Goal: Information Seeking & Learning: Learn about a topic

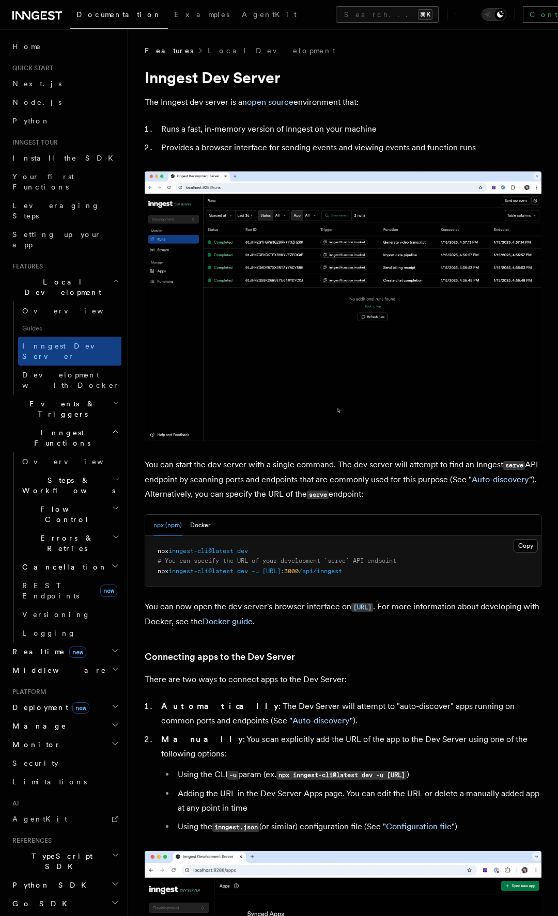
click at [66, 399] on span "Events & Triggers" at bounding box center [60, 409] width 104 height 21
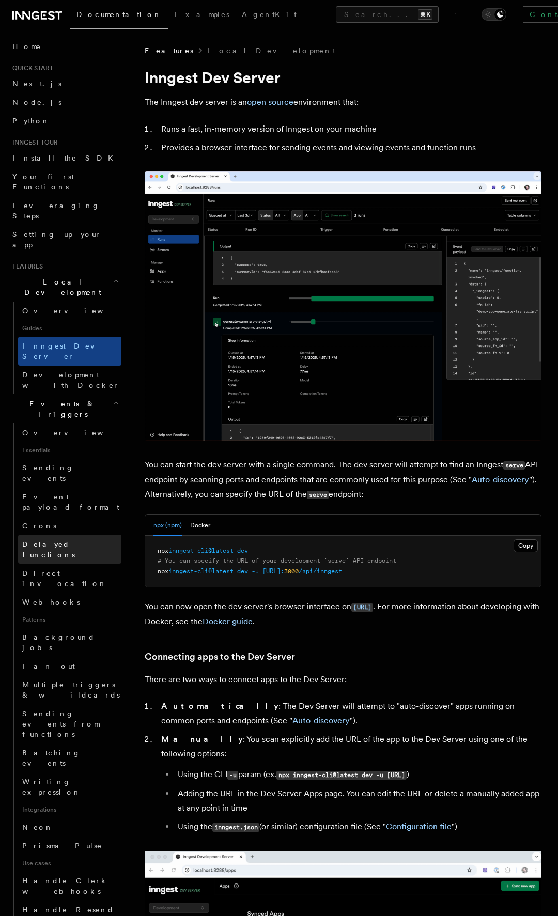
click at [72, 540] on span "Delayed functions" at bounding box center [48, 549] width 53 height 19
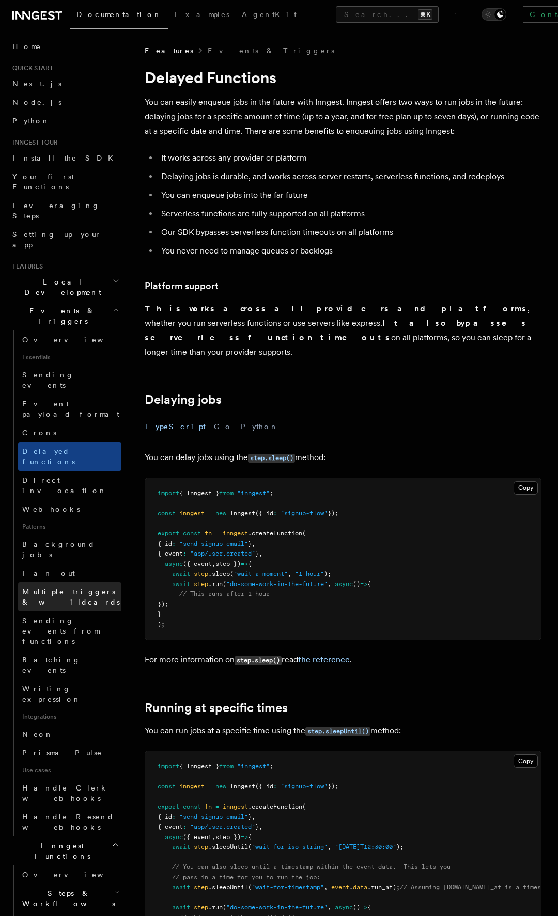
click at [69, 588] on span "Multiple triggers & wildcards" at bounding box center [71, 597] width 98 height 19
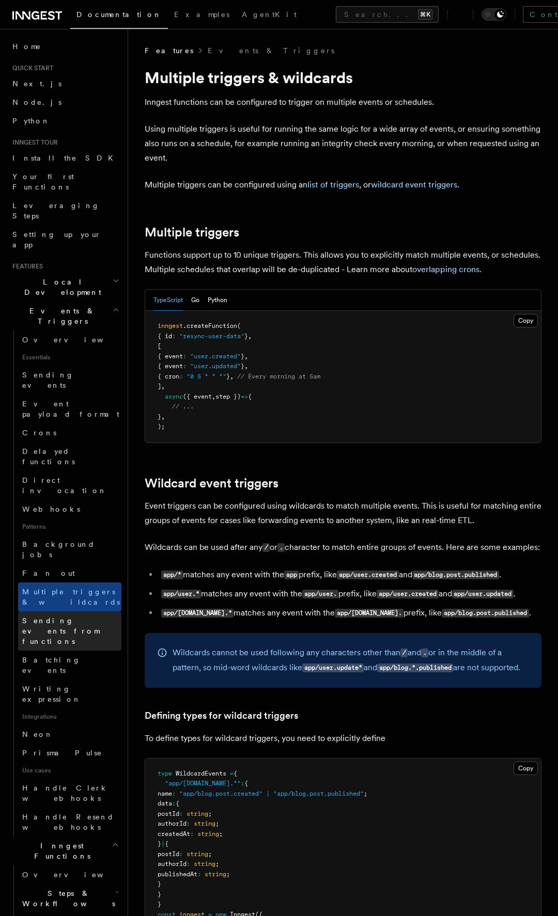
click at [84, 616] on span "Sending events from functions" at bounding box center [60, 630] width 77 height 29
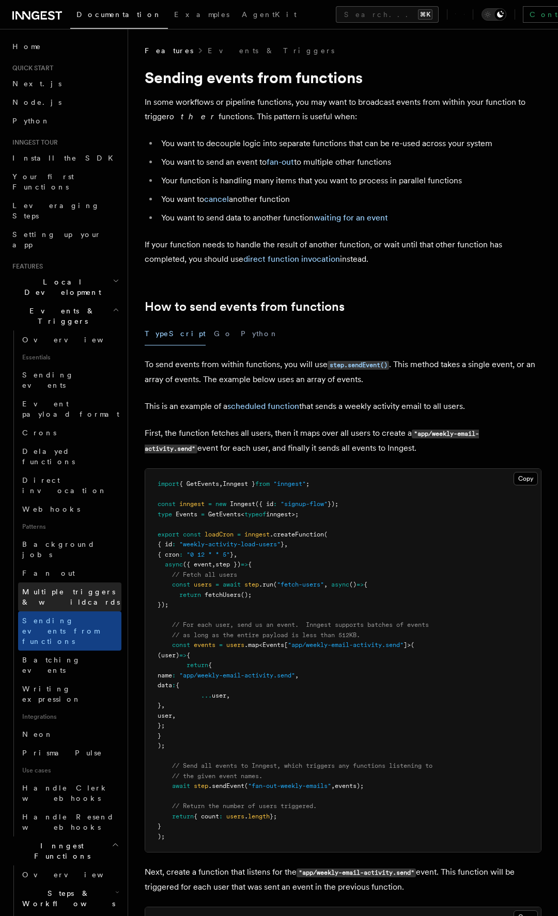
click at [86, 588] on span "Multiple triggers & wildcards" at bounding box center [71, 597] width 98 height 19
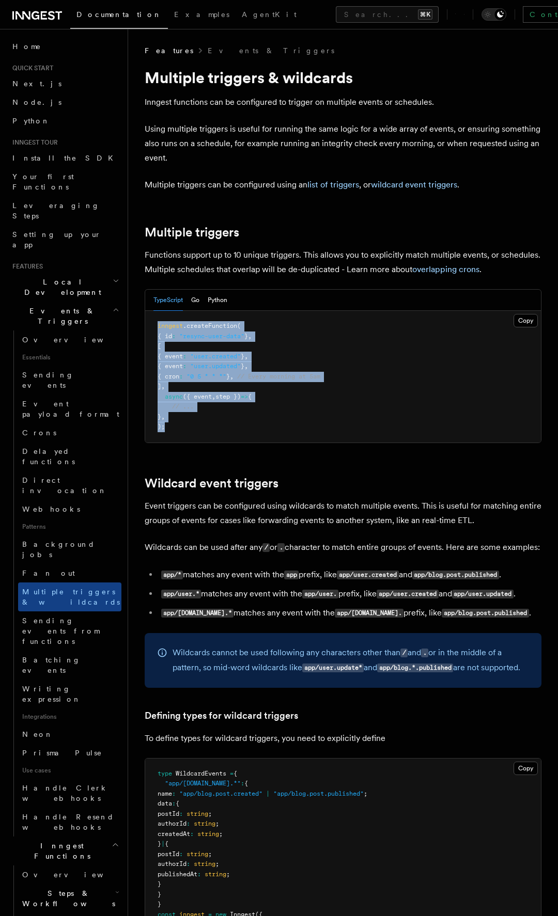
drag, startPoint x: 170, startPoint y: 428, endPoint x: 155, endPoint y: 322, distance: 107.4
click at [155, 322] on pre "inngest .createFunction ( { id : "resync-user-data" } , [ { event : "user.creat…" at bounding box center [343, 377] width 396 height 132
click at [70, 616] on span "Sending events from functions" at bounding box center [60, 630] width 77 height 29
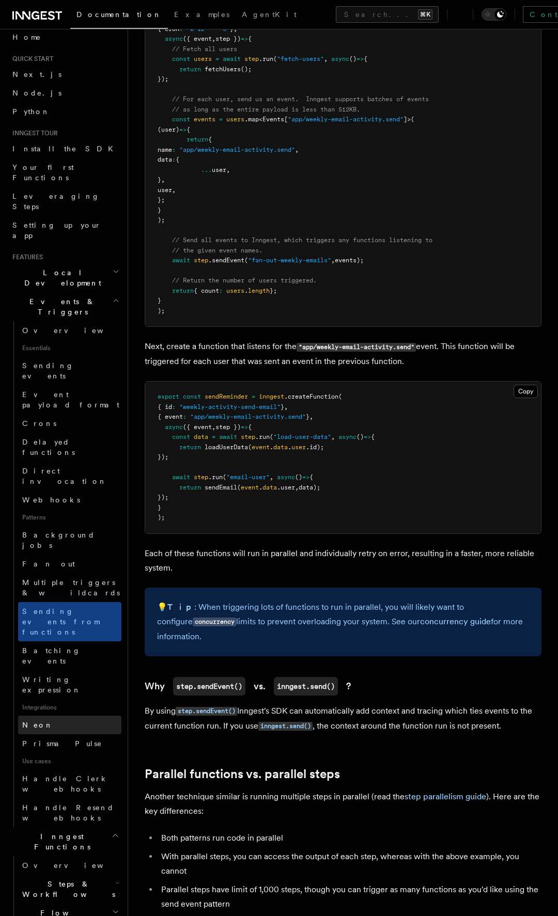
scroll to position [10, 0]
click at [68, 645] on span "Batching events" at bounding box center [51, 654] width 58 height 19
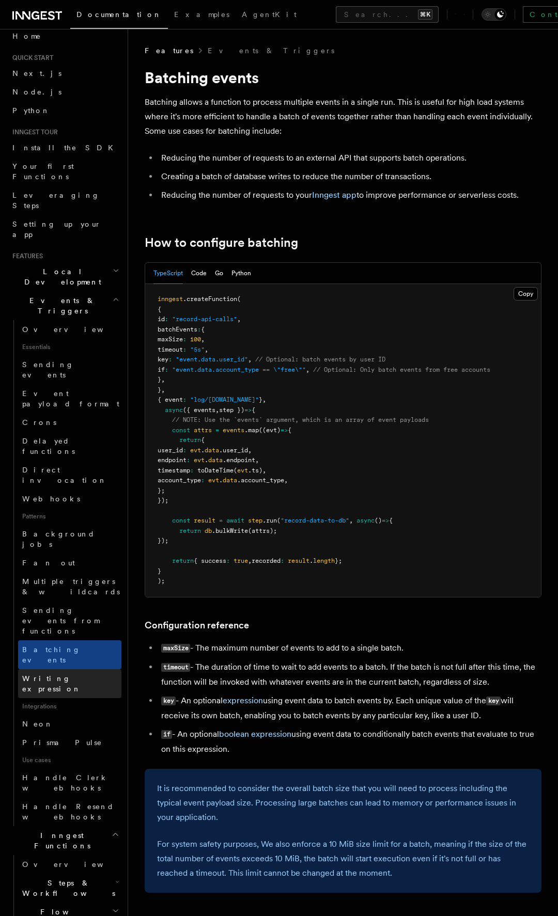
click at [80, 674] on span "Writing expression" at bounding box center [51, 683] width 59 height 19
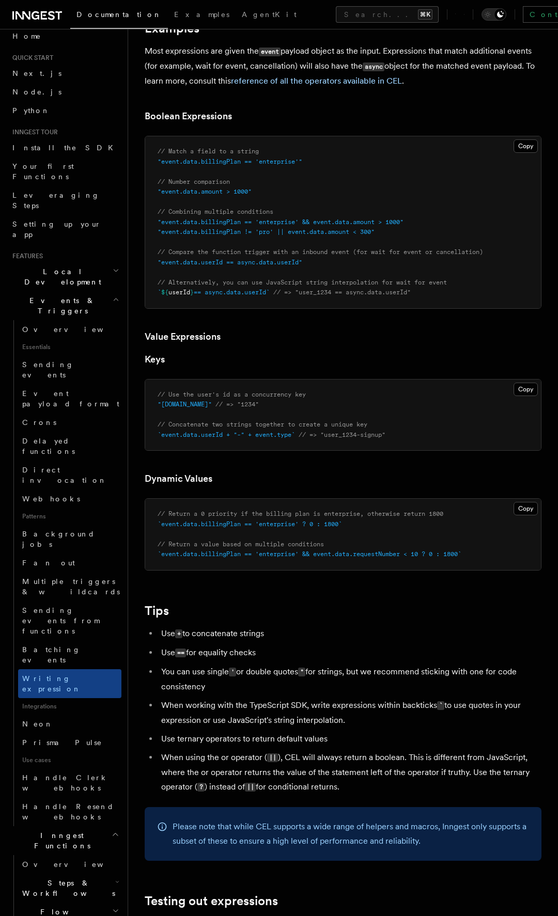
scroll to position [530, 0]
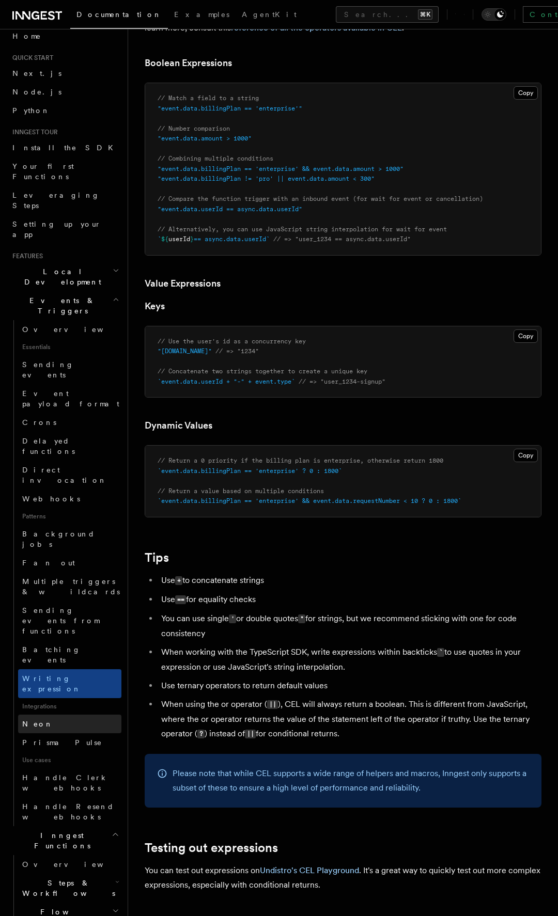
click at [77, 715] on link "Neon" at bounding box center [69, 724] width 103 height 19
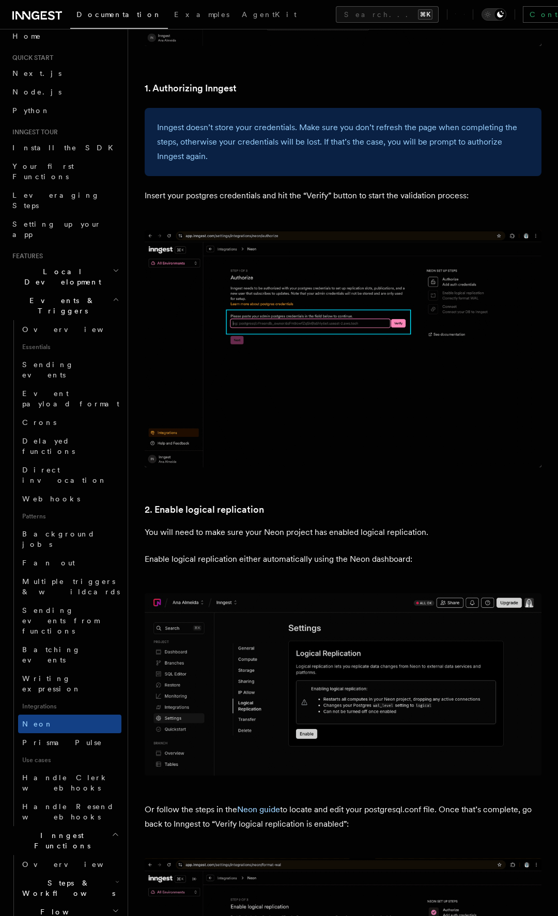
scroll to position [1184, 0]
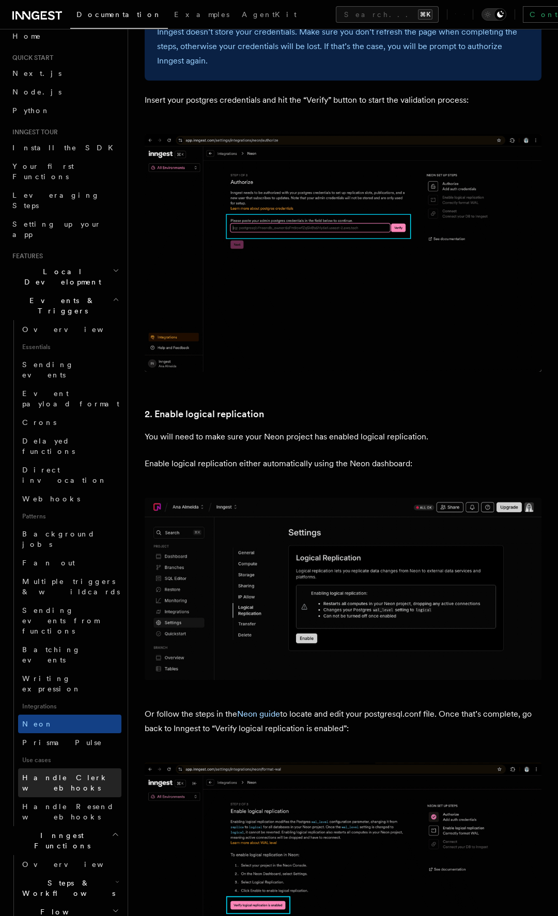
click at [58, 768] on link "Handle Clerk webhooks" at bounding box center [69, 782] width 103 height 29
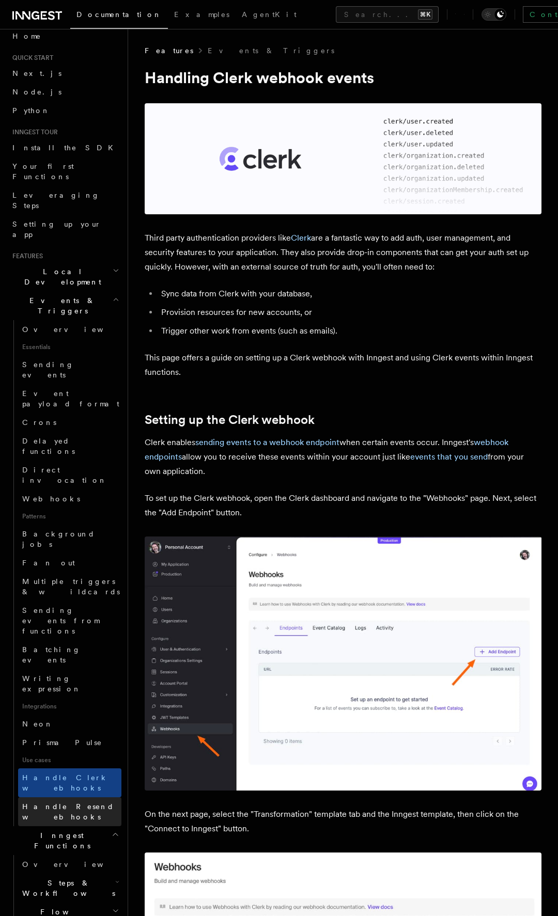
click at [67, 802] on span "Handle Resend webhooks" at bounding box center [68, 811] width 92 height 19
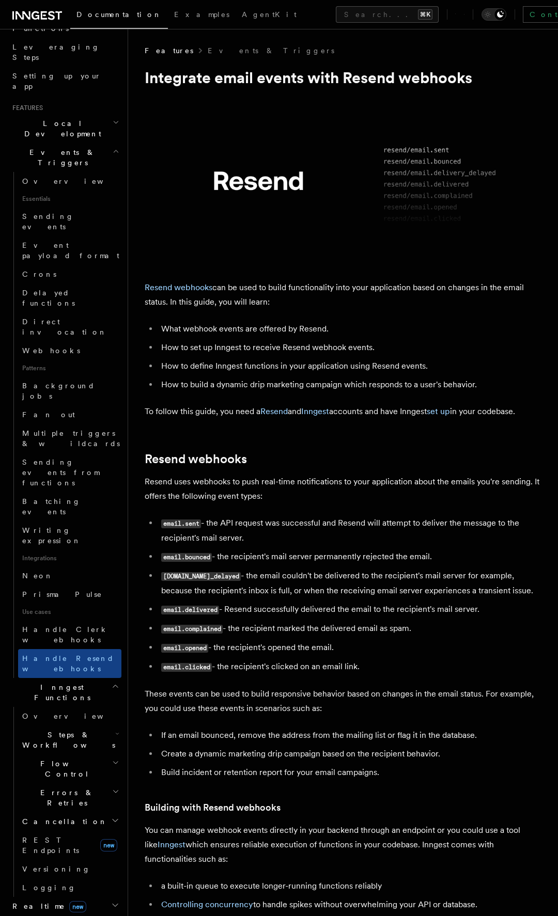
scroll to position [161, 0]
click at [91, 723] on h2 "Steps & Workflows" at bounding box center [69, 737] width 103 height 29
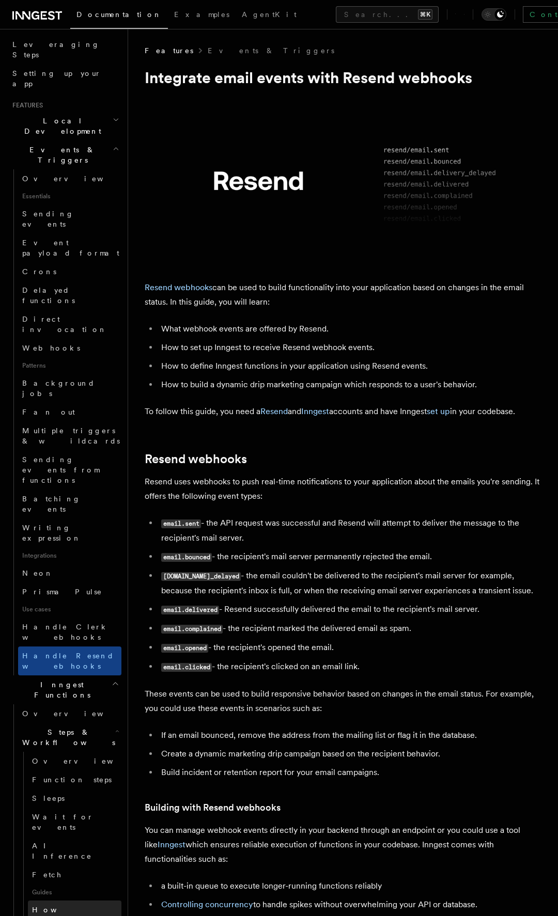
click at [57, 906] on span "How Functions are executed" at bounding box center [75, 920] width 87 height 29
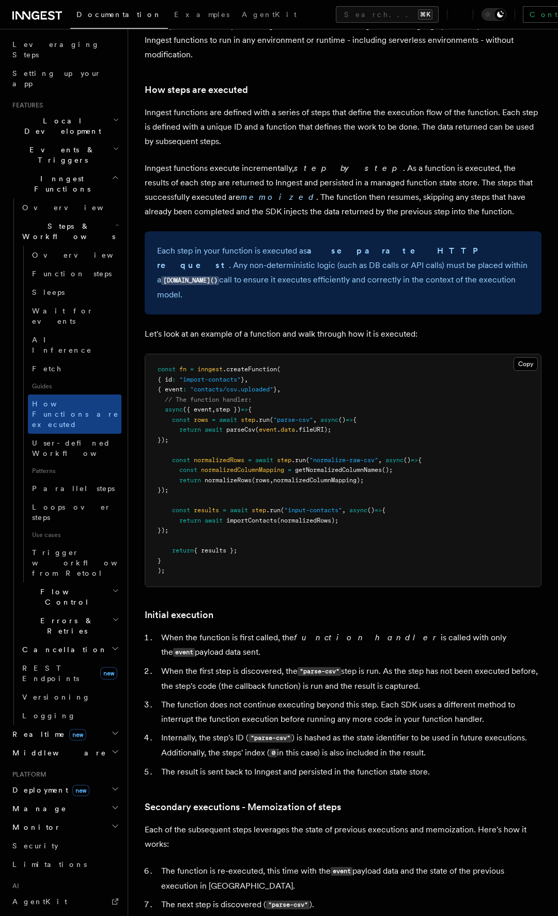
scroll to position [861, 0]
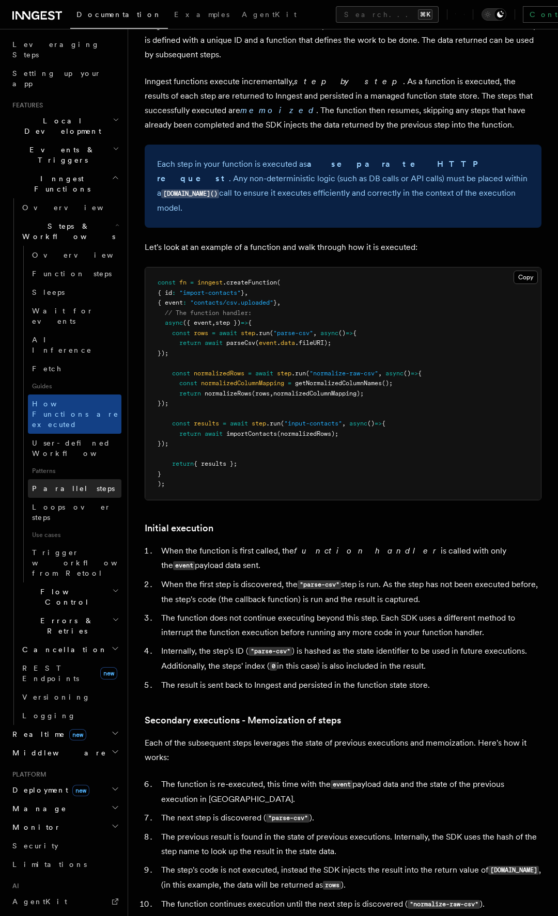
click at [80, 479] on link "Parallel steps" at bounding box center [74, 488] width 93 height 19
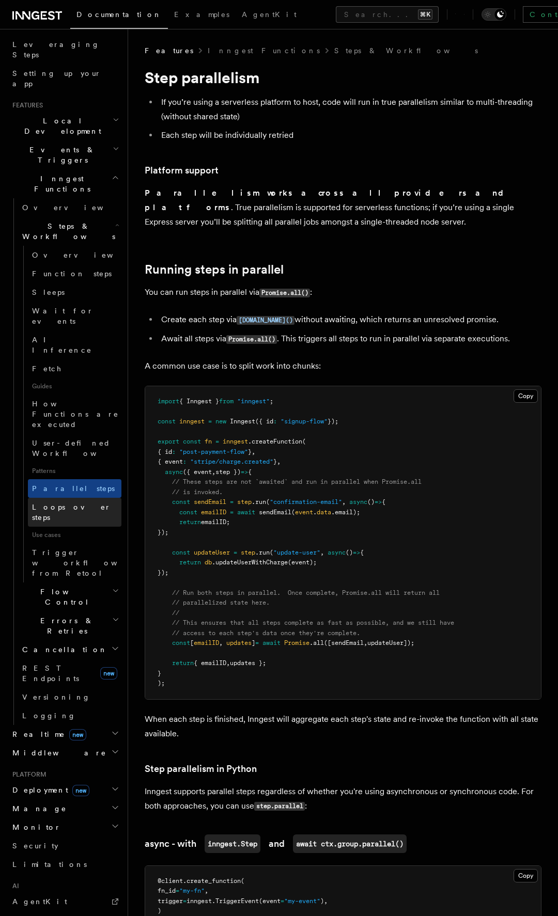
click at [78, 503] on span "Loops over steps" at bounding box center [71, 512] width 79 height 19
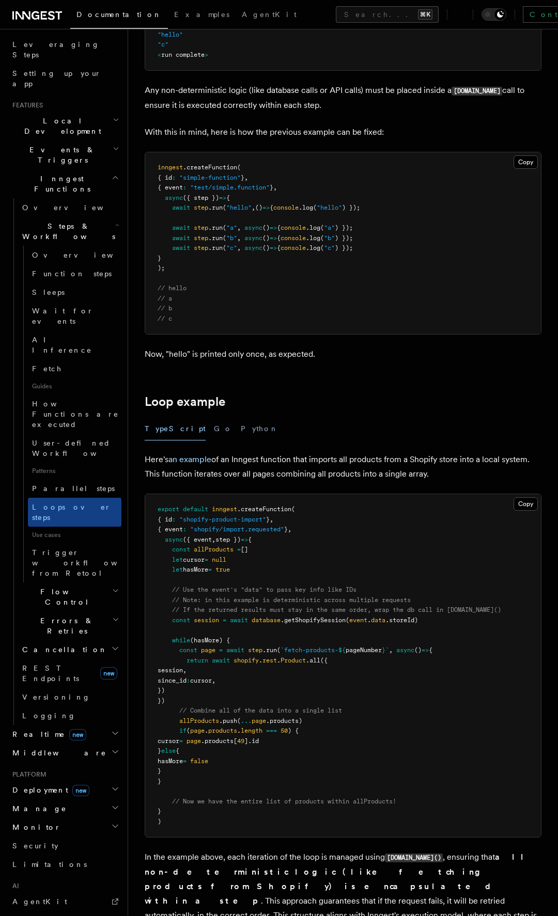
scroll to position [616, 0]
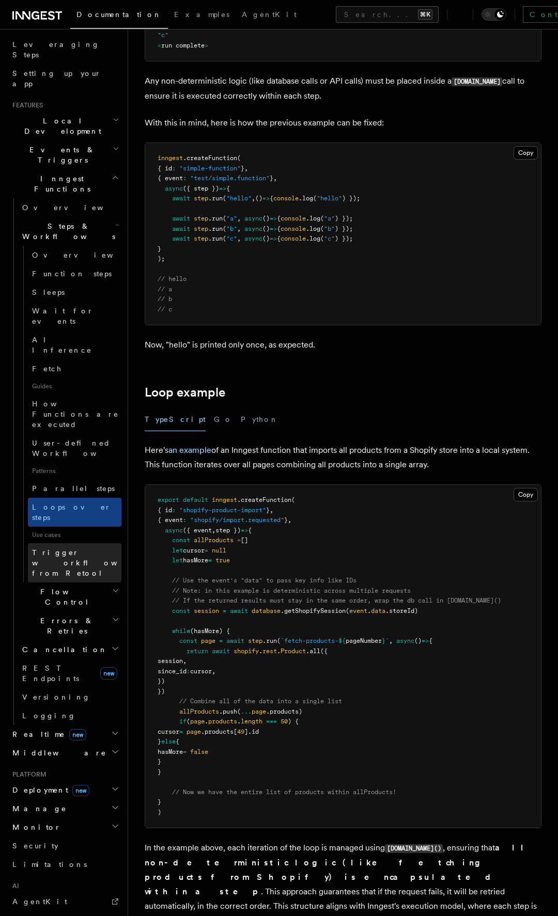
click at [87, 548] on span "Trigger workflows from Retool" at bounding box center [89, 562] width 114 height 29
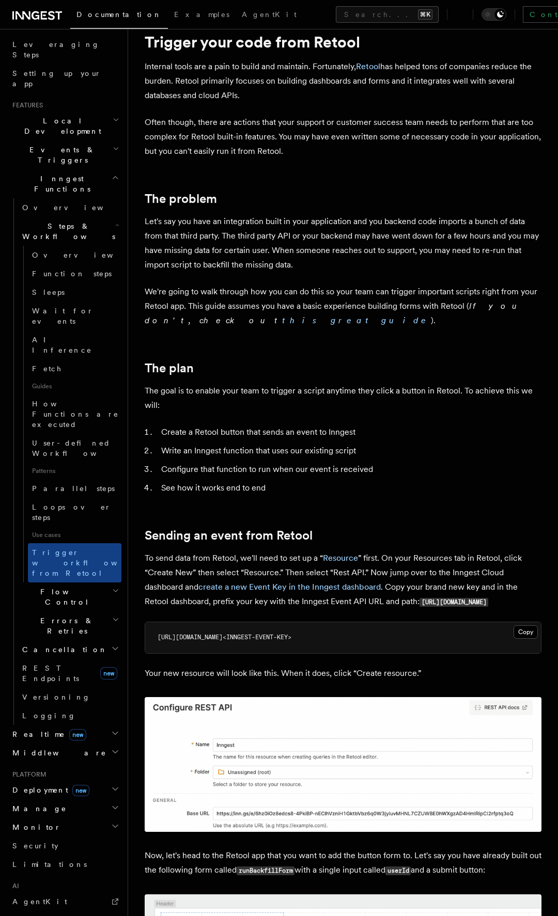
scroll to position [38, 0]
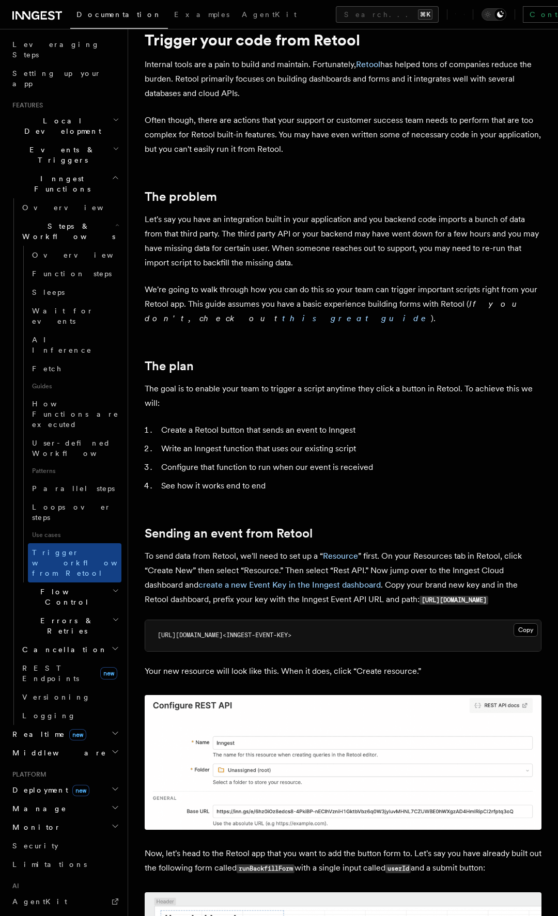
click at [65, 582] on h2 "Flow Control" at bounding box center [69, 596] width 103 height 29
click at [59, 615] on span "Errors & Retries" at bounding box center [65, 625] width 94 height 21
click at [61, 587] on span "Flow Control" at bounding box center [65, 597] width 94 height 21
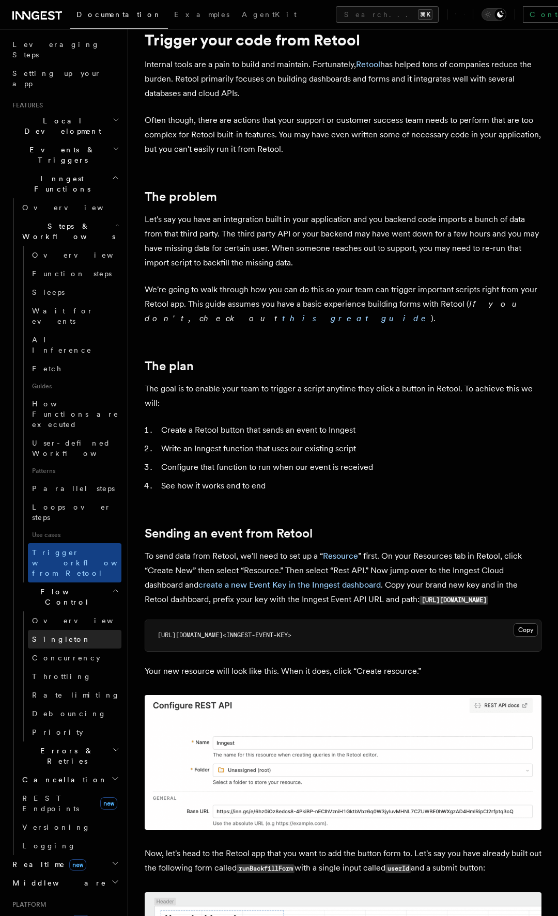
click at [75, 630] on link "Singleton" at bounding box center [74, 639] width 93 height 19
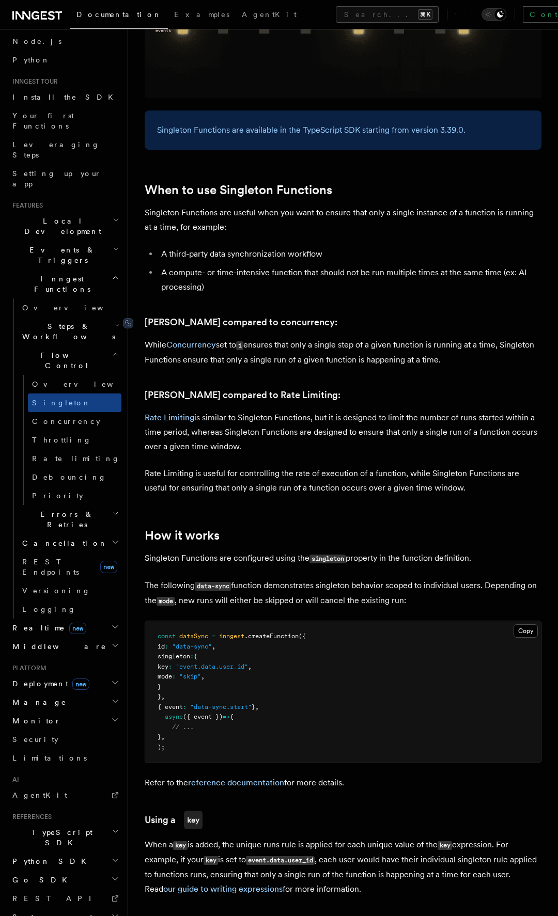
scroll to position [344, 0]
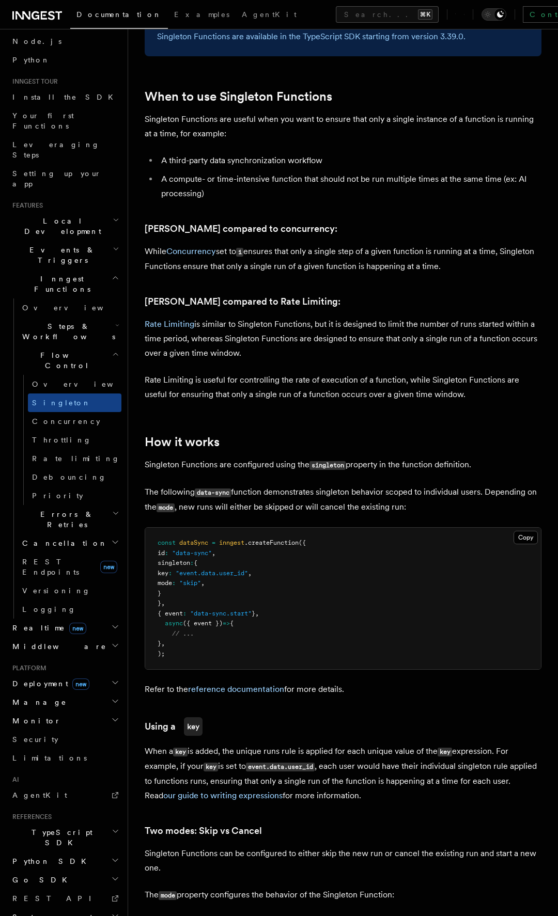
drag, startPoint x: 177, startPoint y: 577, endPoint x: 173, endPoint y: 550, distance: 26.6
click at [173, 550] on code "const dataSync = inngest .createFunction ({ id : "data-sync" , [PERSON_NAME] : …" at bounding box center [231, 598] width 148 height 118
copy code "[PERSON_NAME] : { key : "event.data.user_id" , mode : "skip" , }"
click at [250, 485] on p "The following data-sync function demonstrates [PERSON_NAME] behavior scoped to …" at bounding box center [343, 500] width 397 height 30
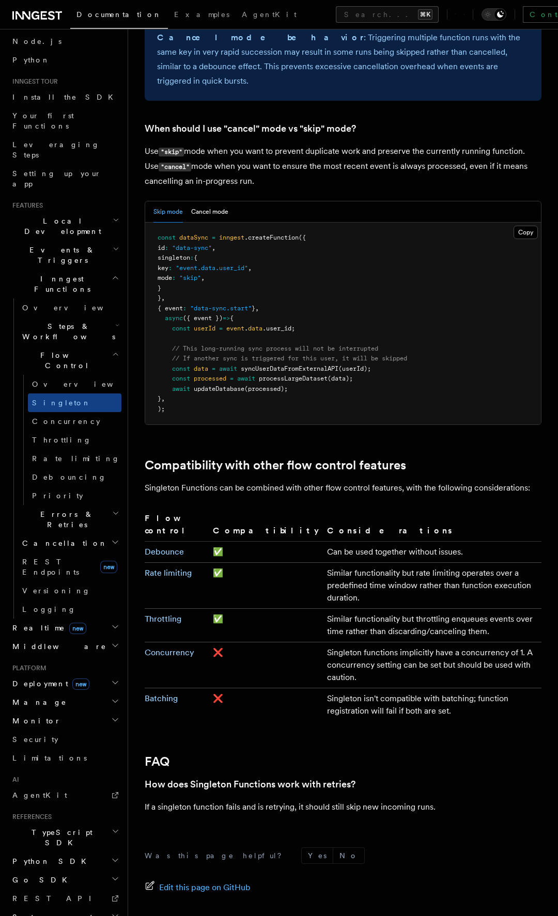
scroll to position [1325, 0]
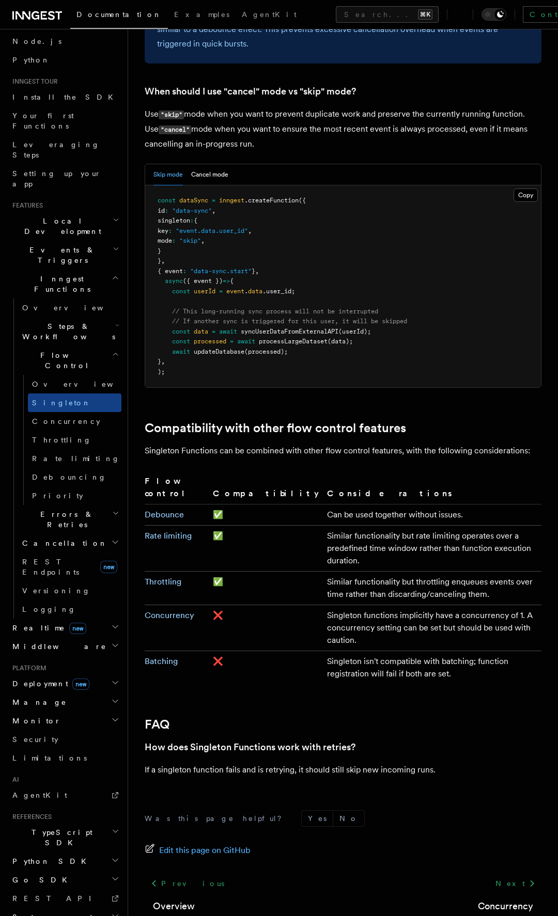
click at [52, 693] on h2 "Manage" at bounding box center [64, 702] width 113 height 19
click at [40, 835] on h2 "Monitor" at bounding box center [64, 844] width 113 height 19
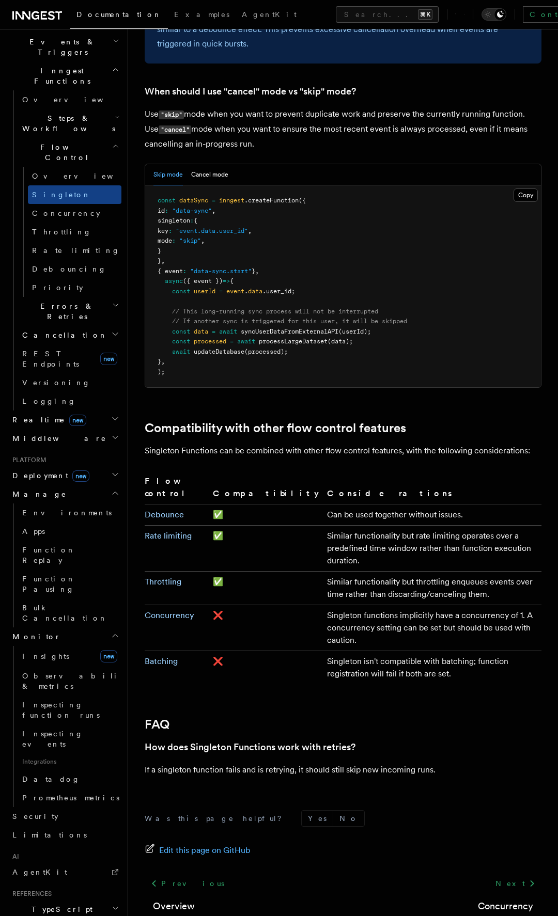
scroll to position [284, 0]
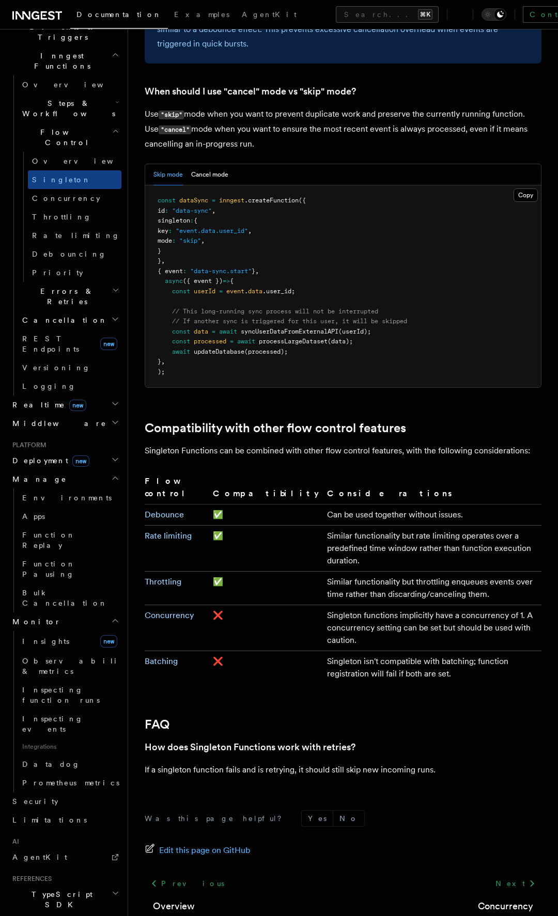
click at [49, 914] on h2 "Python SDK" at bounding box center [64, 923] width 113 height 19
click at [54, 889] on span "TypeScript SDK" at bounding box center [59, 899] width 103 height 21
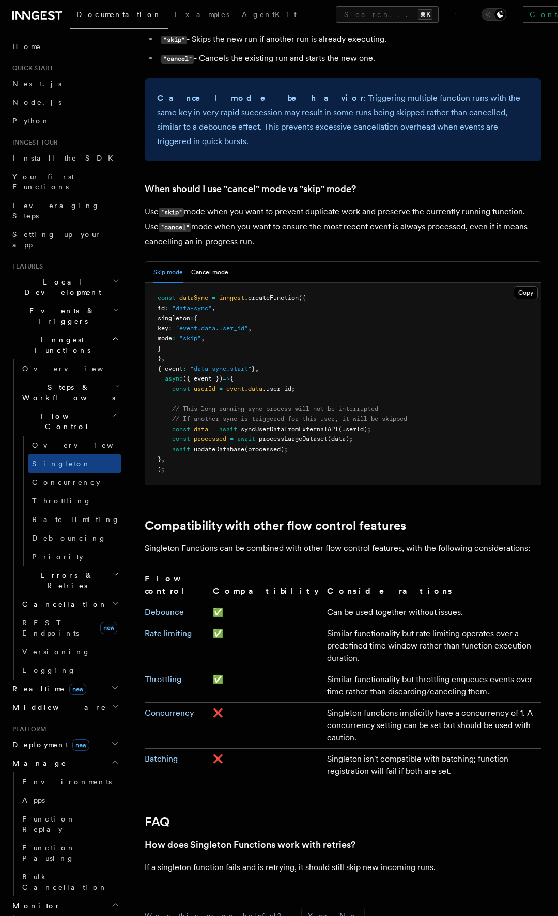
scroll to position [1222, 0]
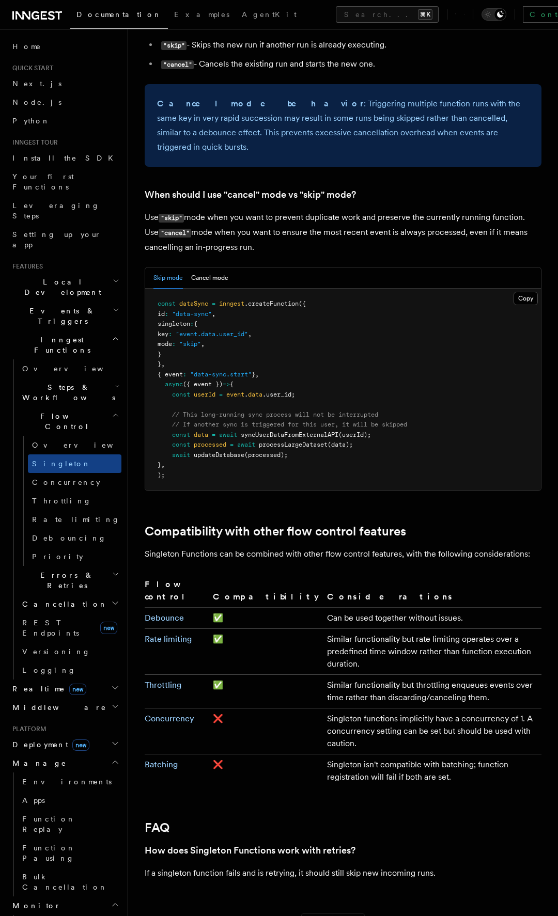
click at [65, 335] on span "Inngest Functions" at bounding box center [59, 345] width 103 height 21
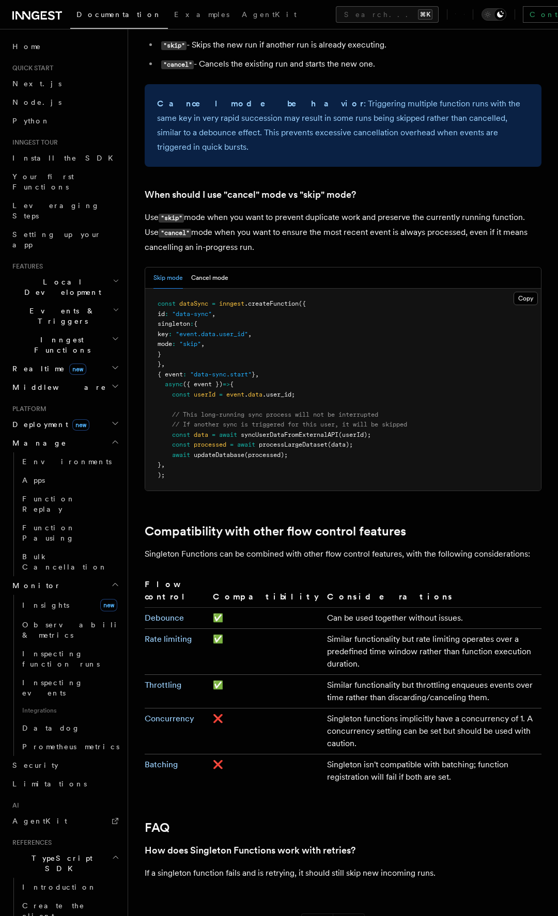
click at [35, 438] on span "Manage" at bounding box center [37, 443] width 58 height 10
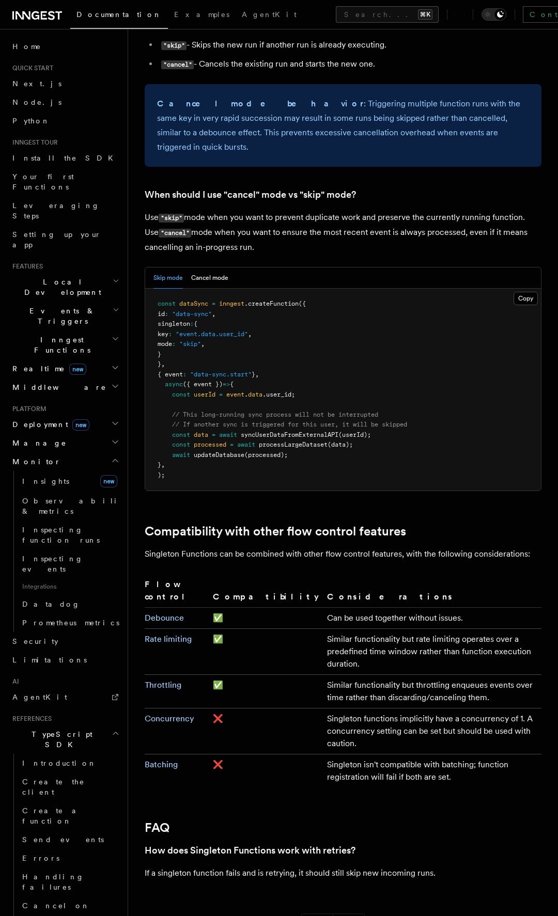
click at [43, 419] on span "Deployment new" at bounding box center [48, 424] width 81 height 10
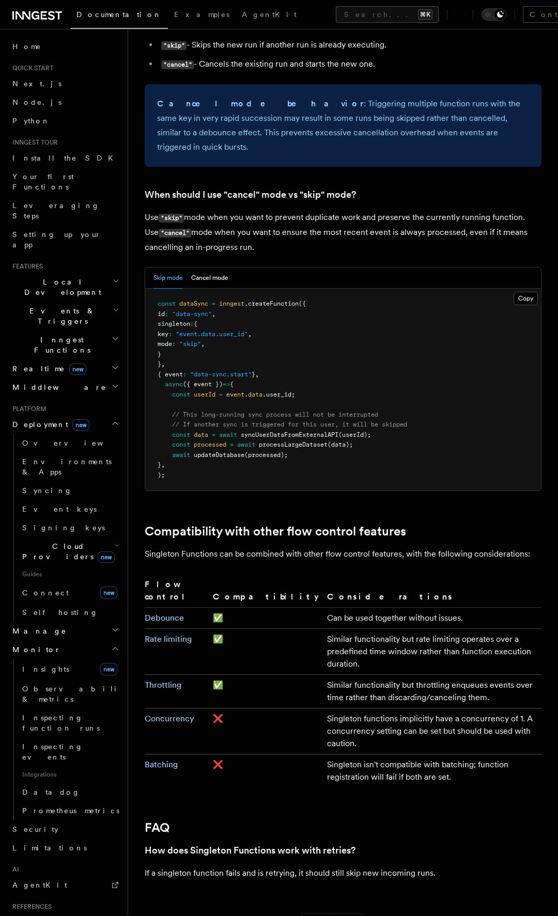
click at [47, 541] on span "Cloud Providers new" at bounding box center [66, 551] width 97 height 21
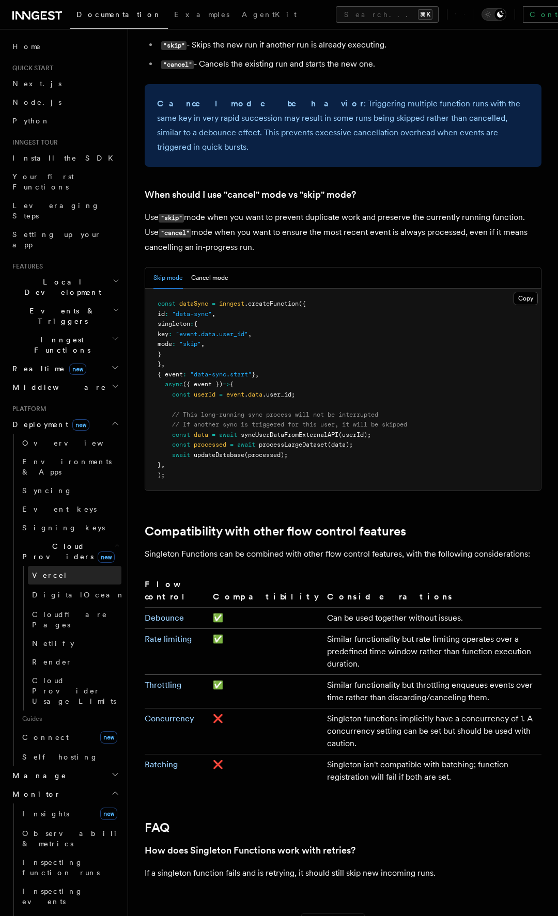
click at [54, 566] on link "Vercel" at bounding box center [74, 575] width 93 height 19
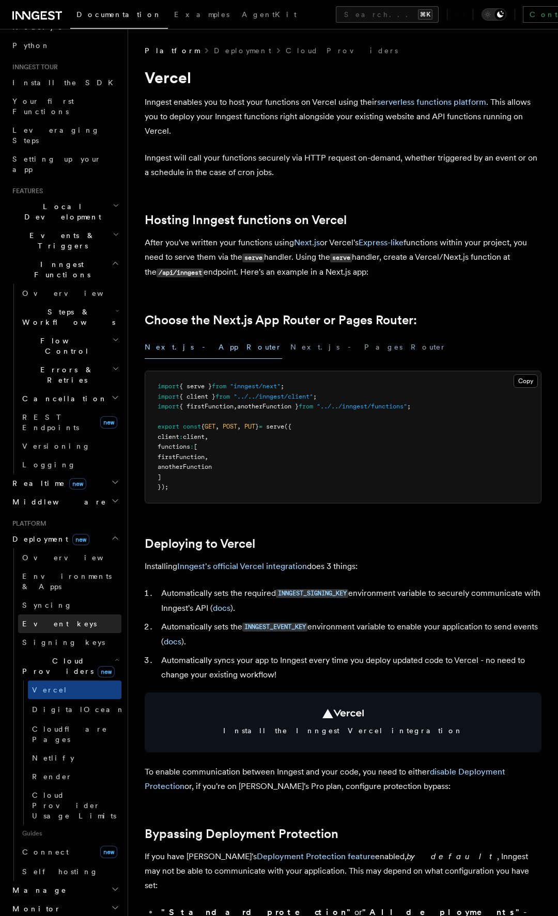
scroll to position [75, 0]
click at [52, 706] on span "DigitalOcean" at bounding box center [78, 710] width 93 height 8
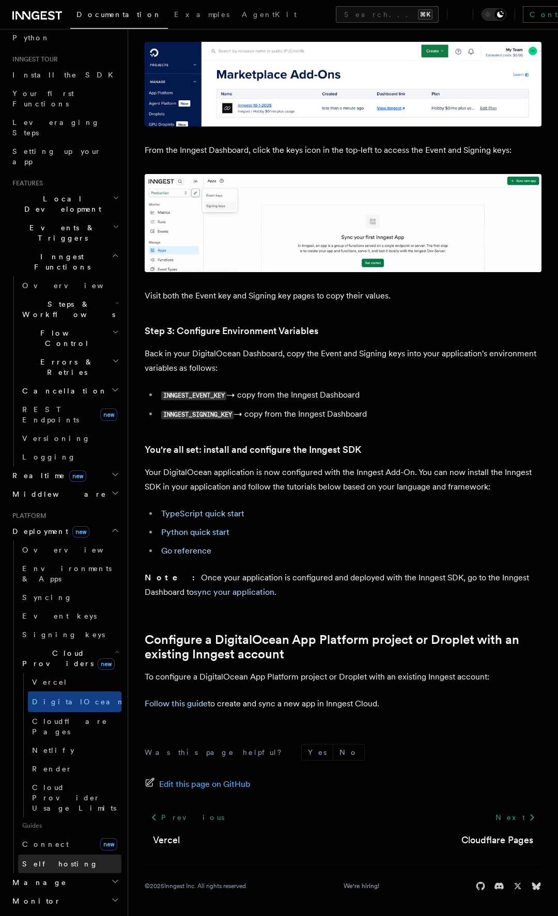
scroll to position [85, 0]
click at [98, 852] on link "Self hosting" at bounding box center [69, 861] width 103 height 19
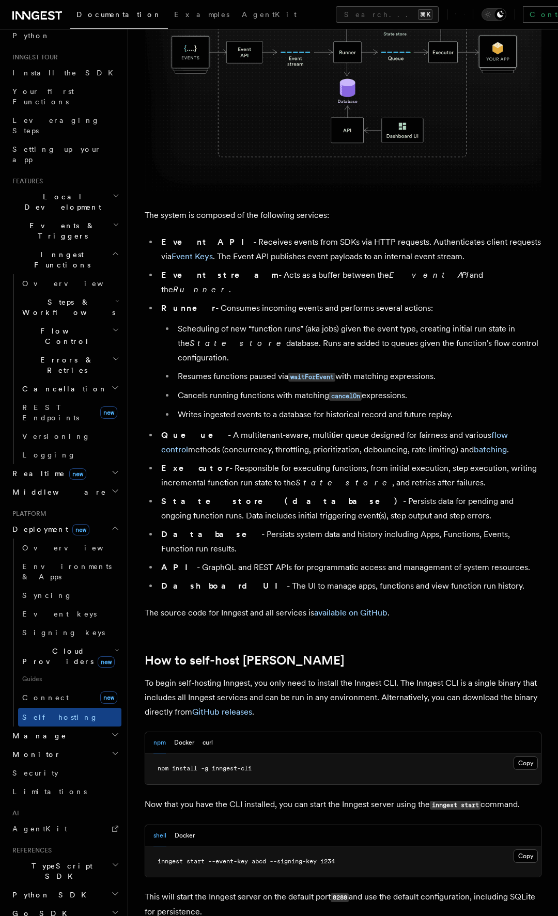
scroll to position [515, 0]
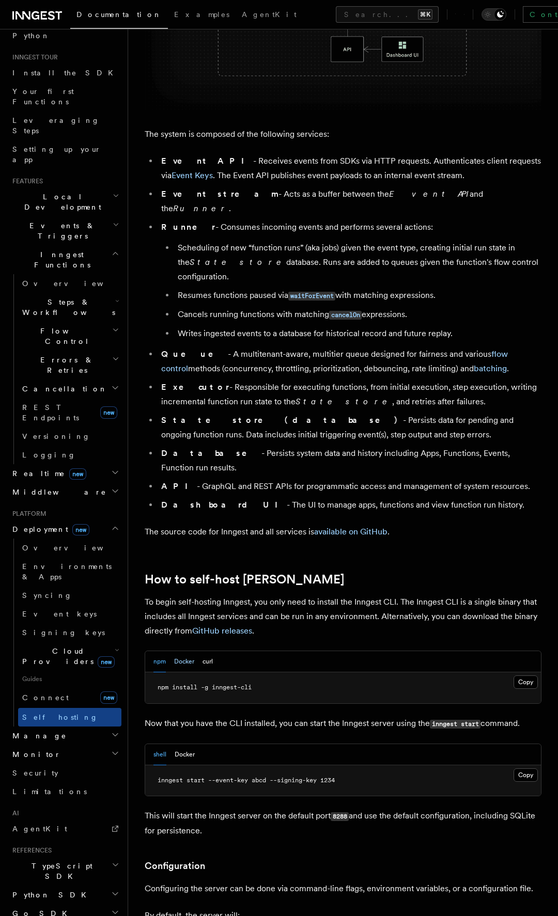
click at [192, 651] on button "Docker" at bounding box center [184, 661] width 20 height 21
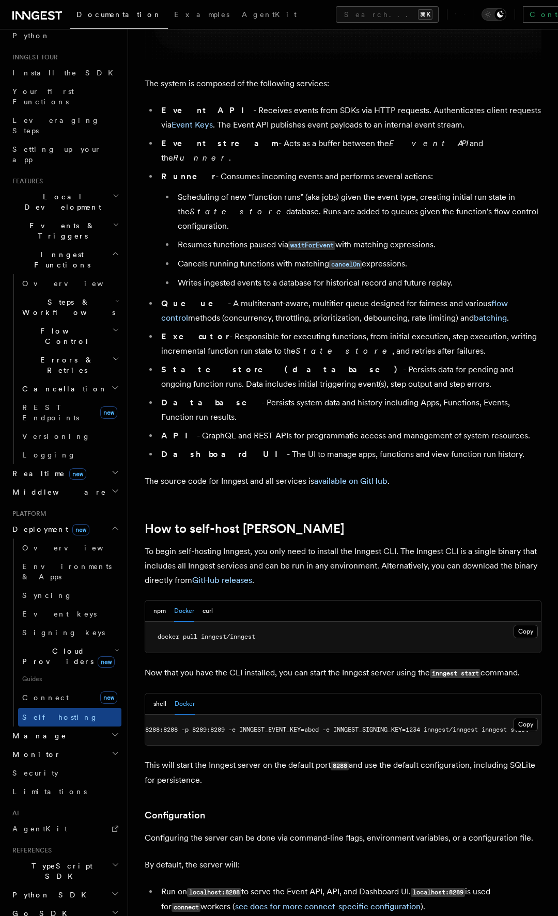
scroll to position [0, 71]
click at [348, 726] on span "docker run -p 8288:8288 -p 8289:8289 -e INNGEST_EVENT_KEY=abcd -e INNGEST_SIGNI…" at bounding box center [311, 729] width 434 height 7
click at [362, 715] on pre "docker run -p 8288:8288 -p 8289:8289 -e INNGEST_EVENT_KEY=abcd -e INNGEST_SIGNI…" at bounding box center [343, 730] width 396 height 31
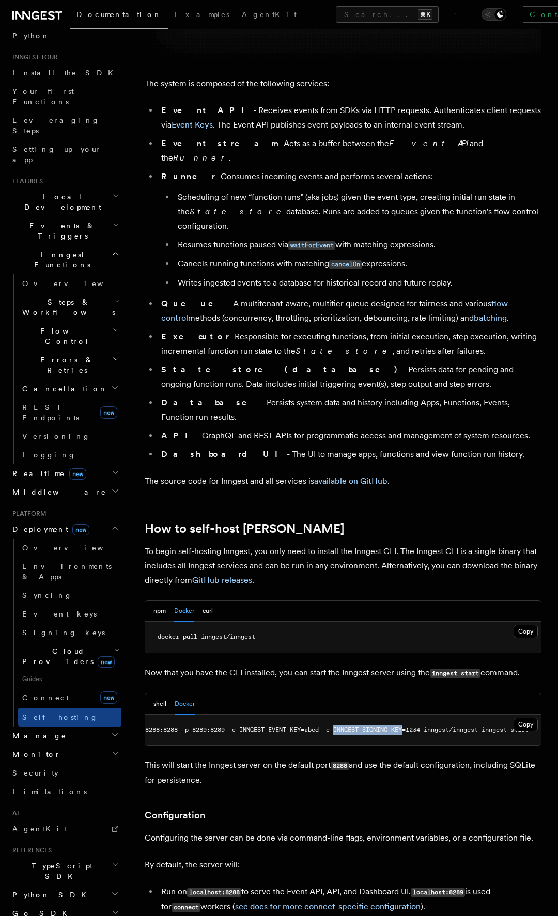
click at [362, 715] on pre "docker run -p 8288:8288 -p 8289:8289 -e INNGEST_EVENT_KEY=abcd -e INNGEST_SIGNI…" at bounding box center [343, 730] width 396 height 31
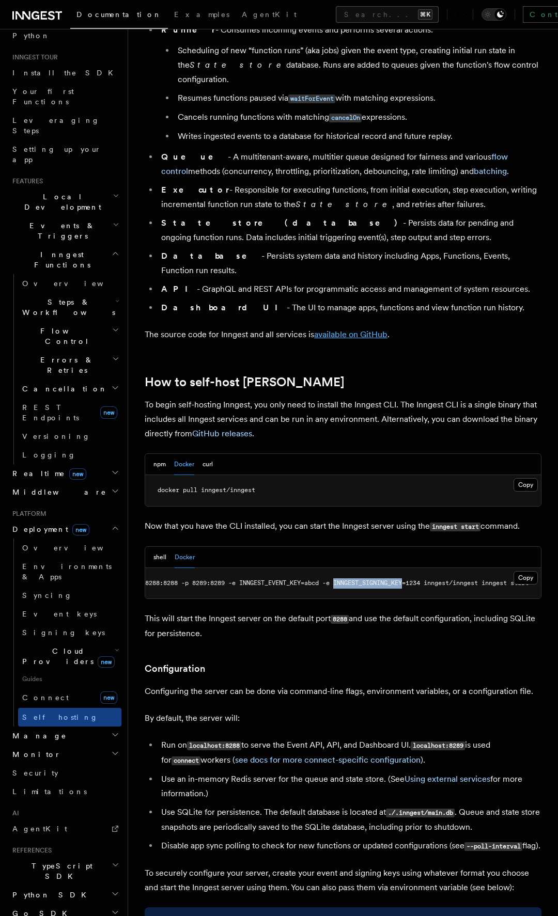
scroll to position [755, 0]
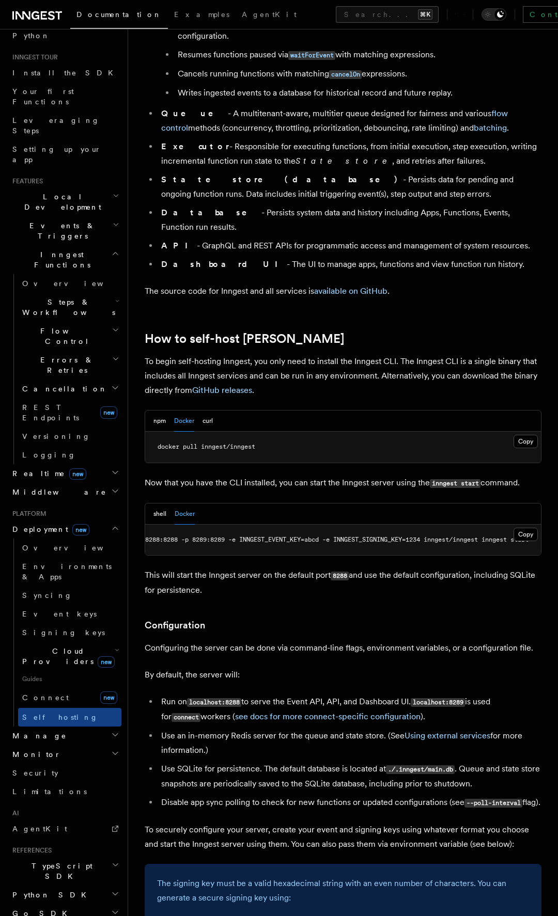
click at [212, 536] on span "docker run -p 8288:8288 -p 8289:8289 -e INNGEST_EVENT_KEY=abcd -e INNGEST_SIGNI…" at bounding box center [311, 539] width 434 height 7
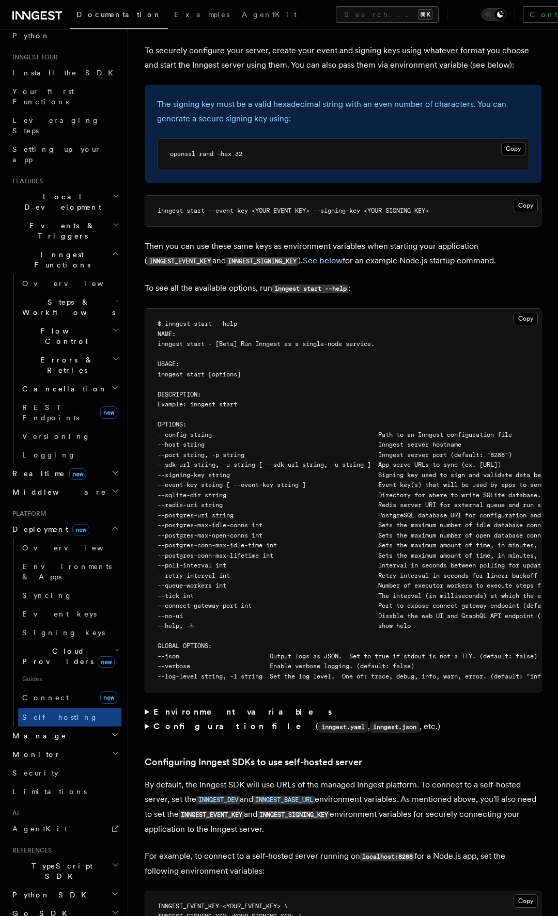
scroll to position [1545, 0]
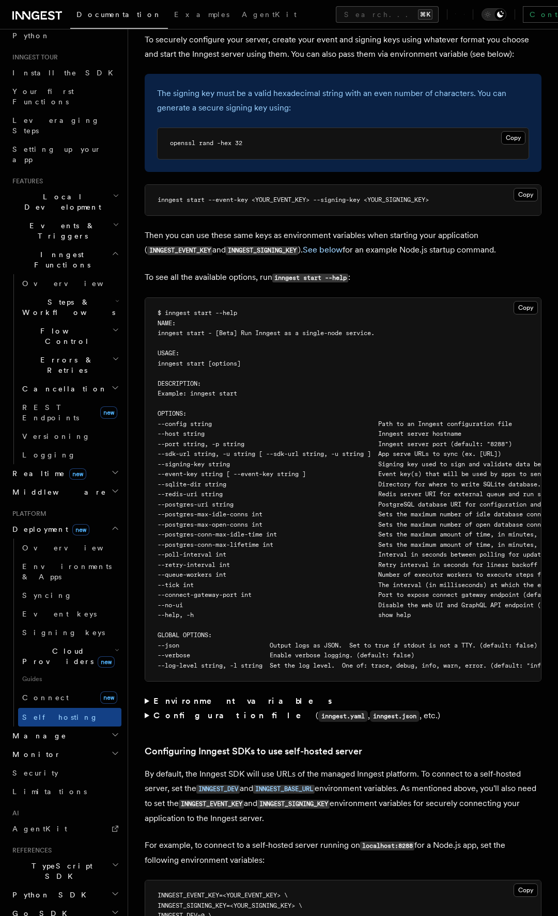
click at [194, 696] on strong "Environment variables" at bounding box center [243, 701] width 180 height 10
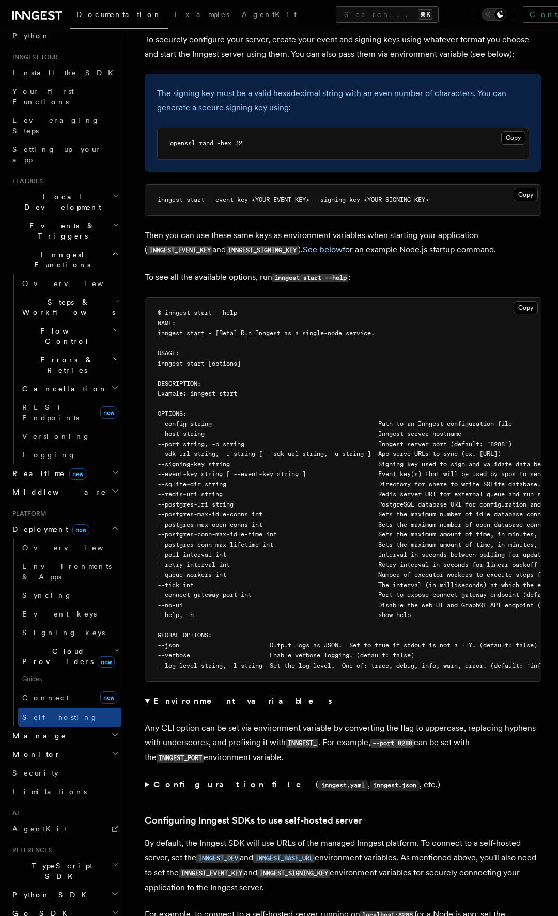
click at [179, 696] on strong "Environment variables" at bounding box center [243, 701] width 180 height 10
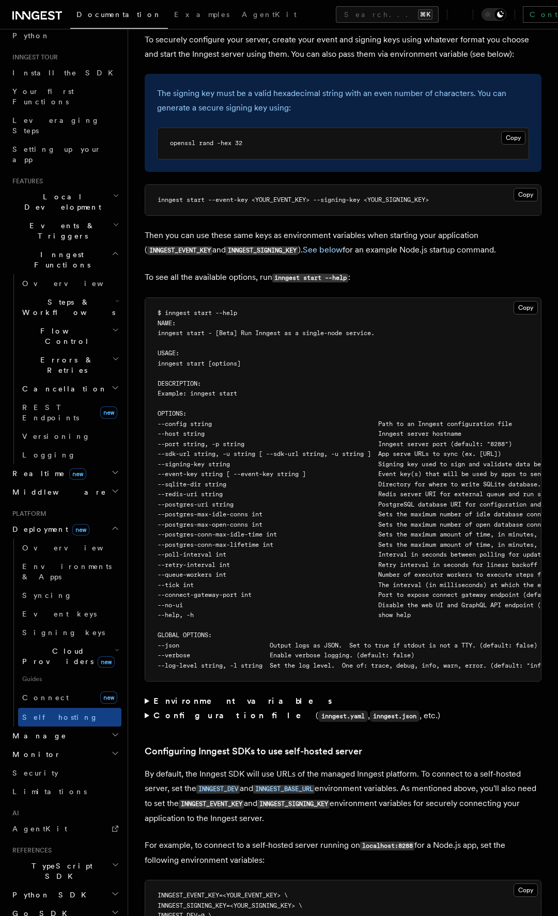
click at [179, 710] on strong "Configuration file" at bounding box center [234, 715] width 162 height 10
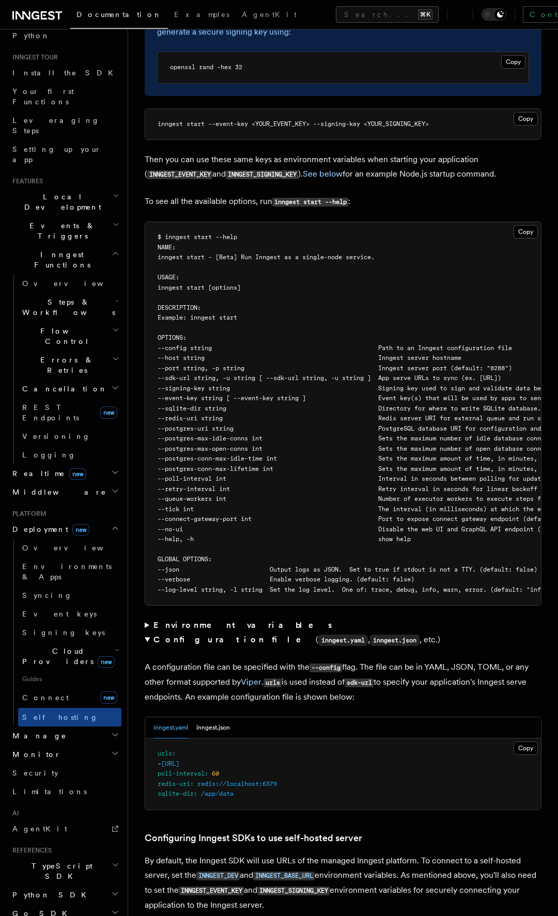
scroll to position [1622, 0]
click at [208, 717] on button "inngest.json" at bounding box center [213, 727] width 34 height 21
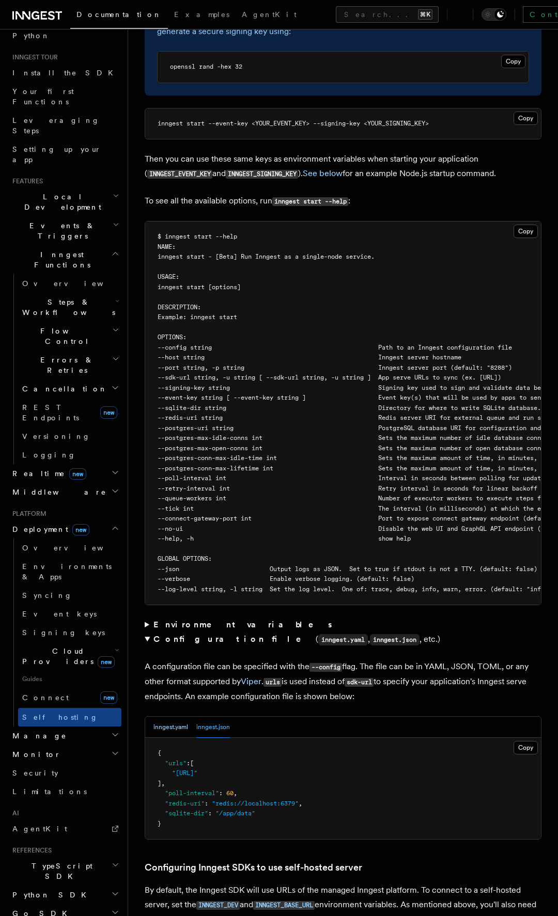
click at [185, 717] on button "inngest.yaml" at bounding box center [170, 727] width 35 height 21
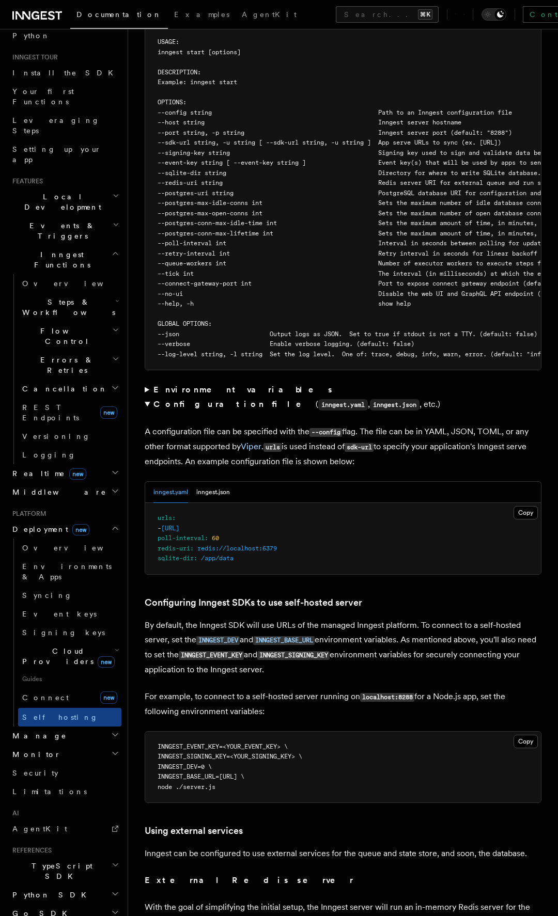
scroll to position [1893, 0]
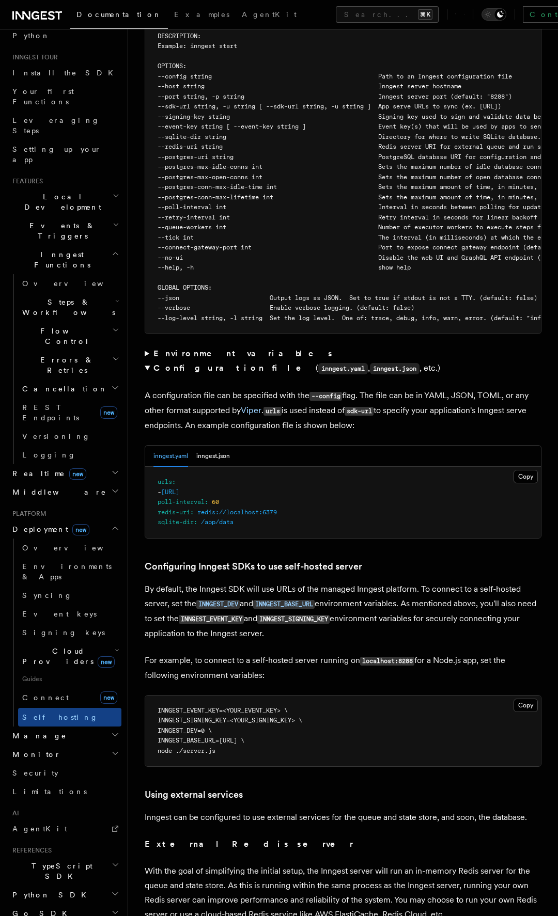
click at [194, 737] on span "INNGEST_BASE_URL=[URL] \" at bounding box center [200, 740] width 87 height 7
copy span "INNGEST_BASE_URL"
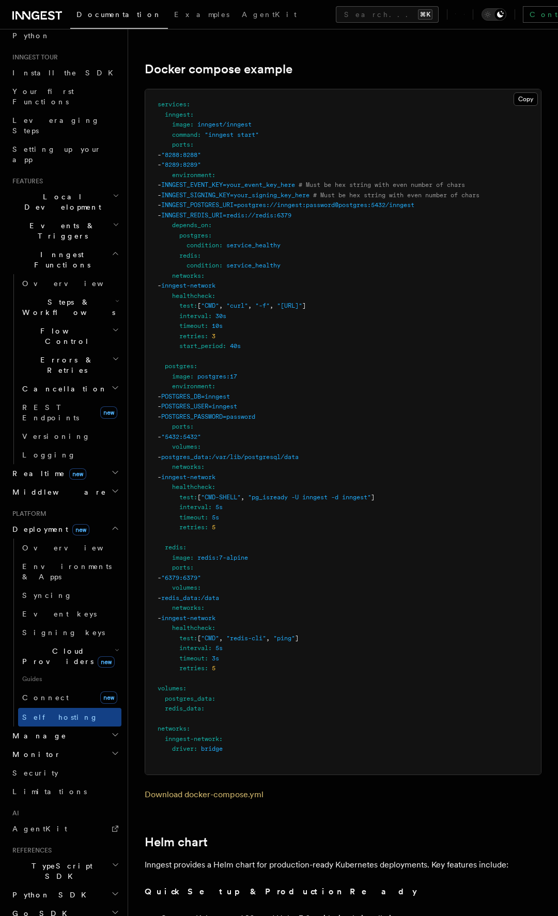
scroll to position [2919, 0]
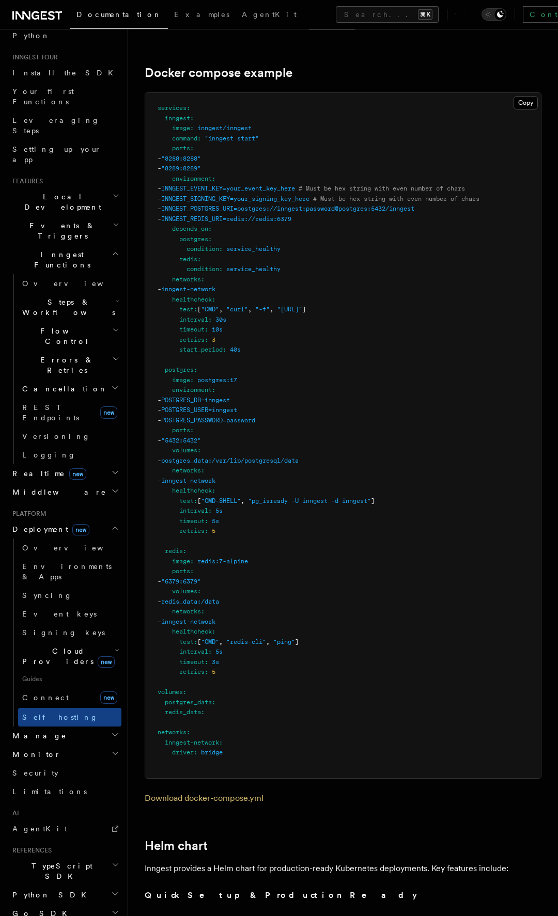
click at [357, 185] on pre "services : inngest : image : inngest/inngest command : "inngest start" ports : …" at bounding box center [343, 435] width 396 height 685
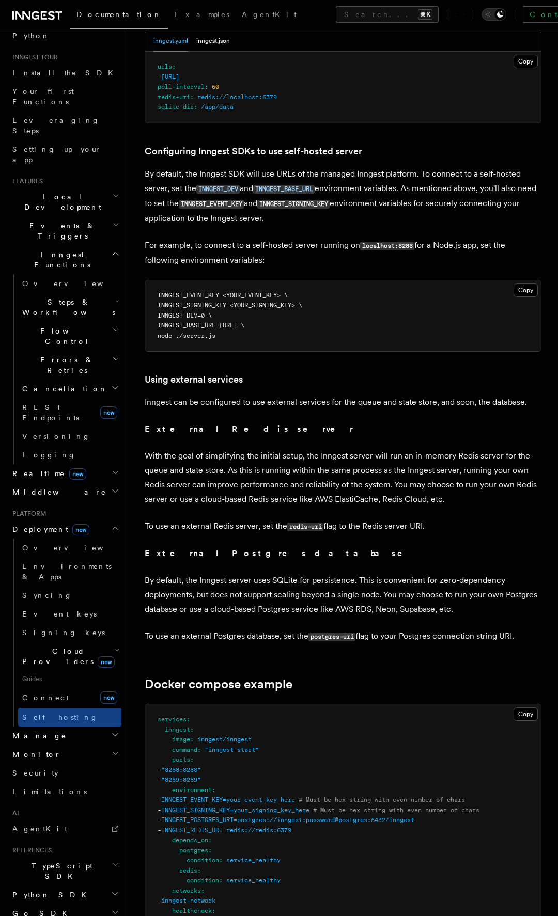
scroll to position [2266, 0]
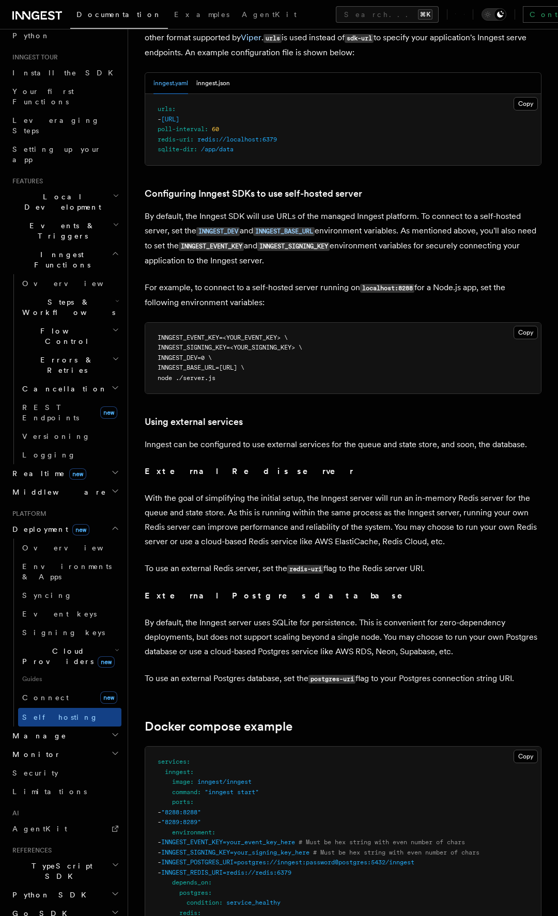
click at [89, 726] on h2 "Manage" at bounding box center [64, 735] width 113 height 19
click at [103, 691] on span "new" at bounding box center [108, 697] width 17 height 12
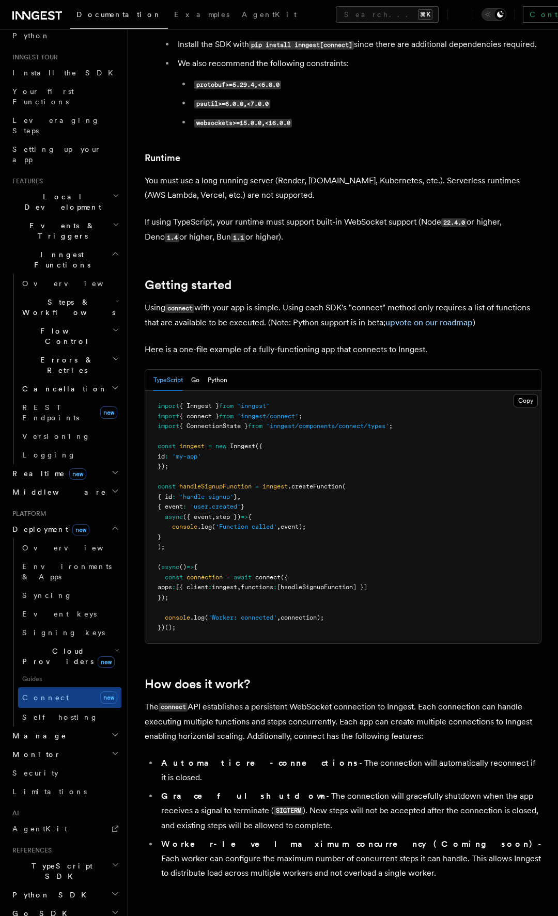
scroll to position [458, 0]
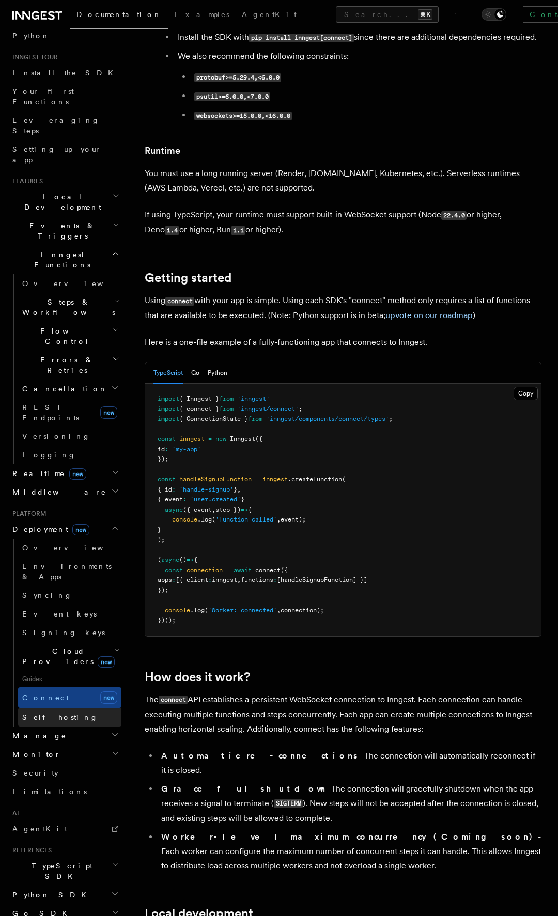
click at [86, 708] on link "Self hosting" at bounding box center [69, 717] width 103 height 19
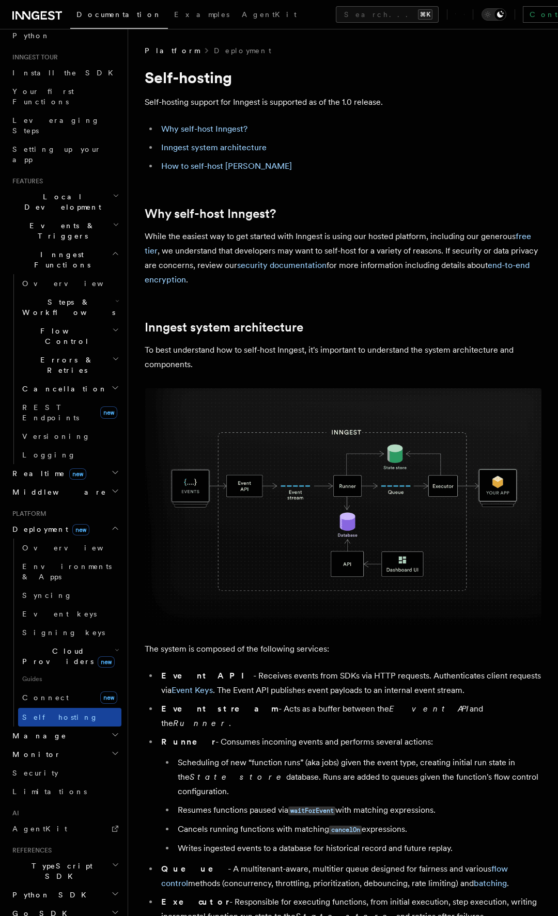
click at [73, 708] on link "Self hosting" at bounding box center [69, 717] width 103 height 19
click at [73, 726] on h2 "Manage" at bounding box center [64, 735] width 113 height 19
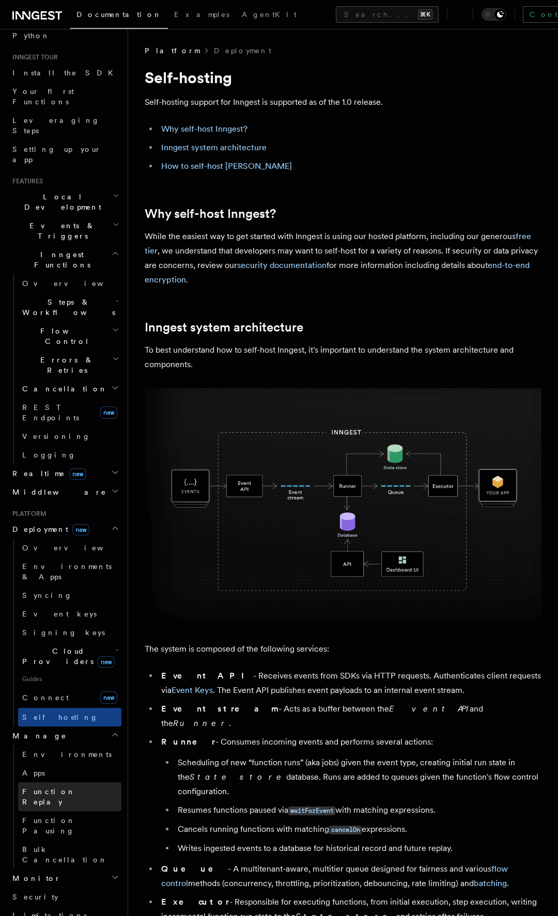
click at [61, 787] on span "Function Replay" at bounding box center [48, 796] width 53 height 19
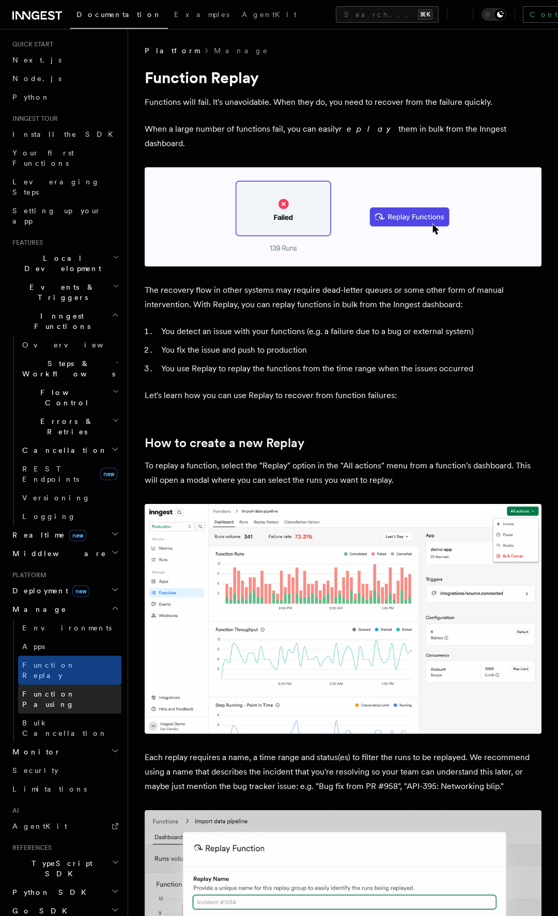
click at [75, 690] on span "Function Pausing" at bounding box center [48, 699] width 53 height 19
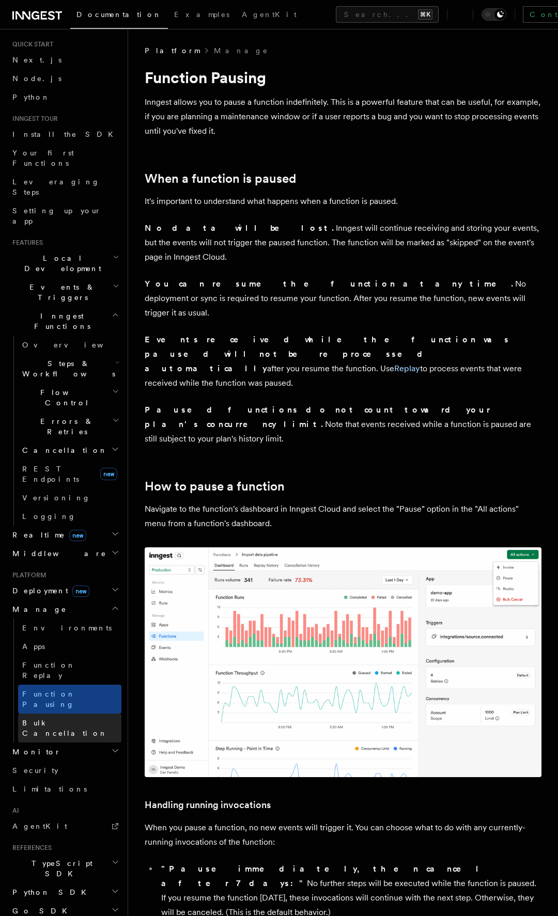
click at [62, 719] on span "Bulk Cancellation" at bounding box center [64, 728] width 85 height 19
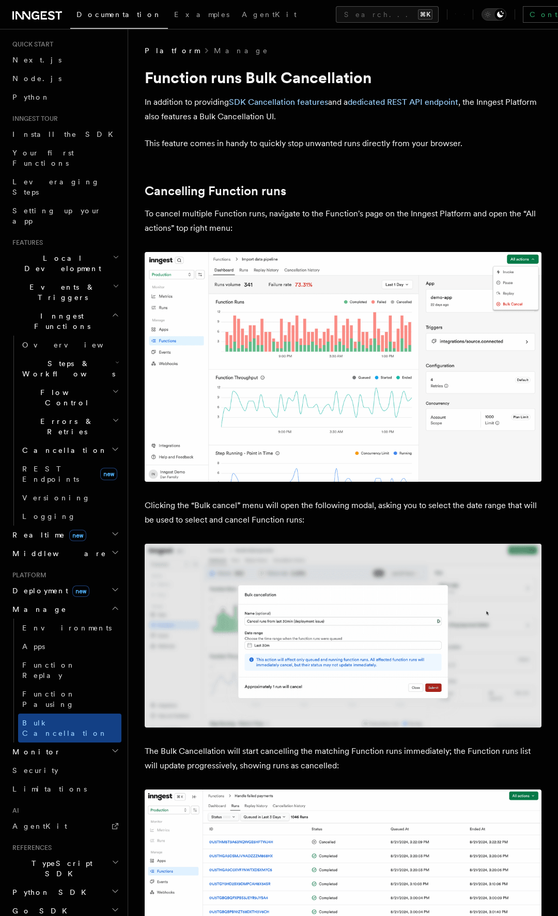
click at [52, 742] on h2 "Monitor" at bounding box center [64, 751] width 113 height 19
click at [72, 811] on link "Inspecting function runs" at bounding box center [69, 825] width 103 height 29
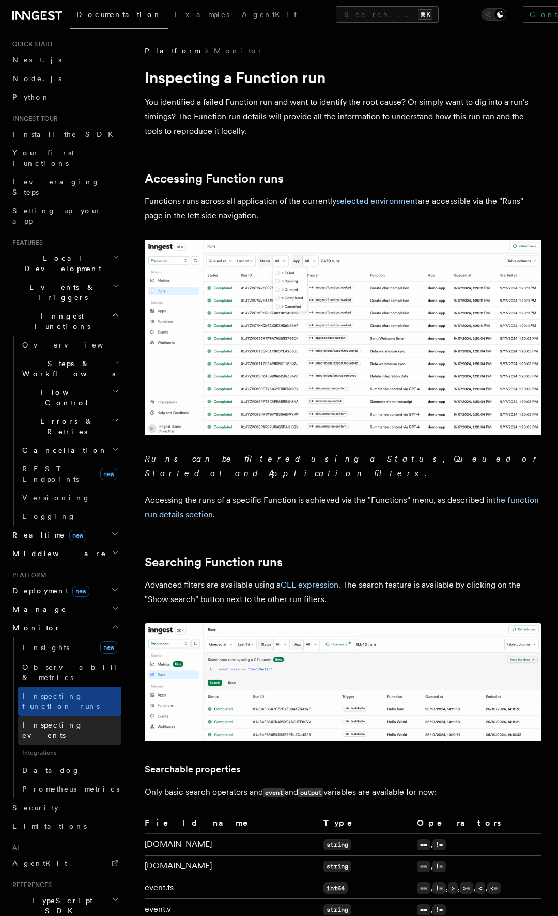
click at [80, 716] on link "Inspecting events" at bounding box center [69, 730] width 103 height 29
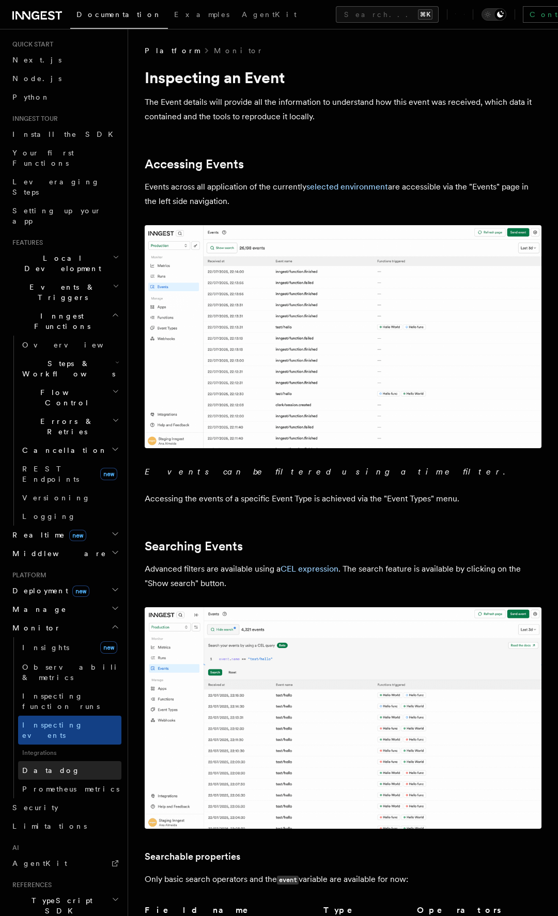
click at [60, 761] on link "Datadog" at bounding box center [69, 770] width 103 height 19
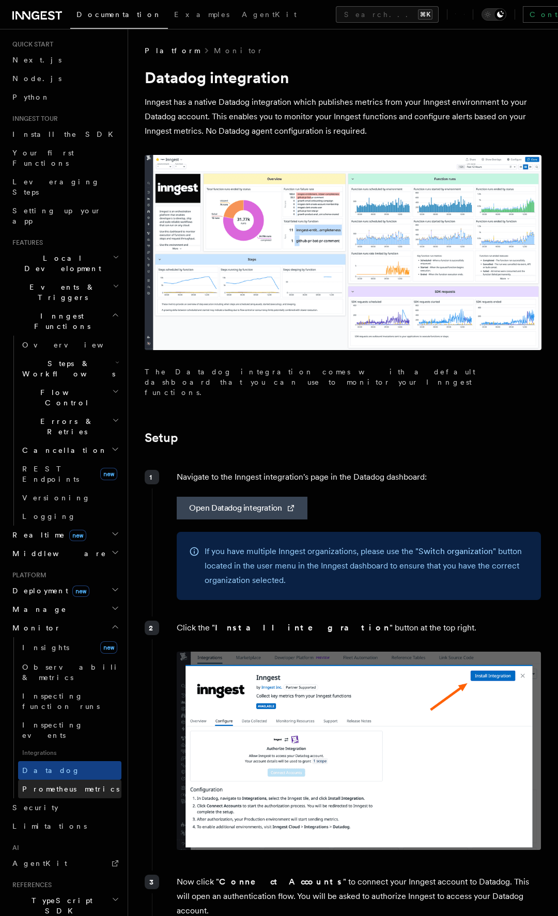
click at [61, 785] on span "Prometheus metrics" at bounding box center [70, 789] width 97 height 8
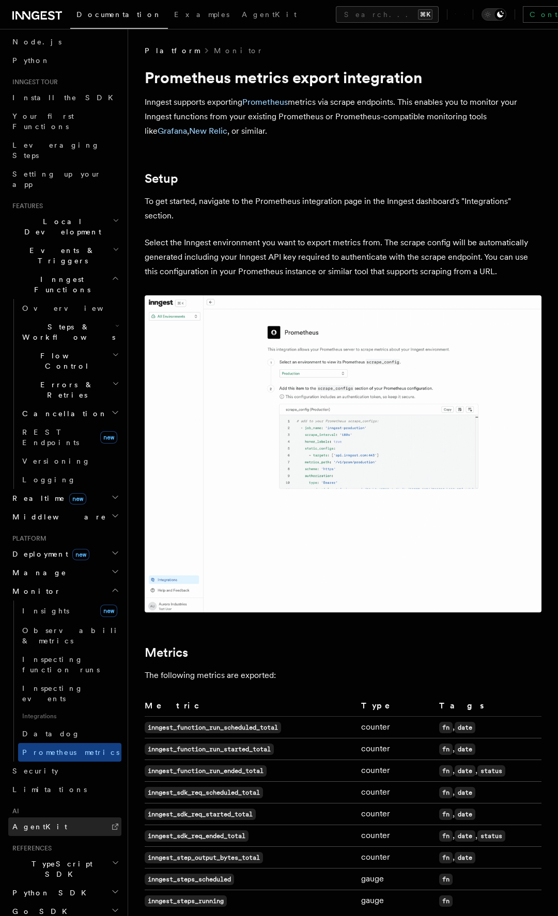
scroll to position [61, 0]
click at [113, 823] on icon at bounding box center [115, 826] width 6 height 6
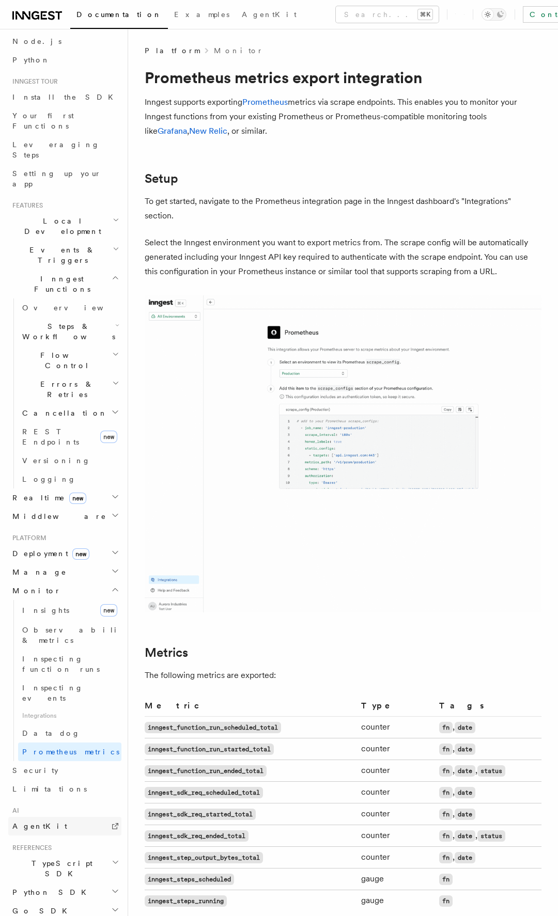
scroll to position [0, 0]
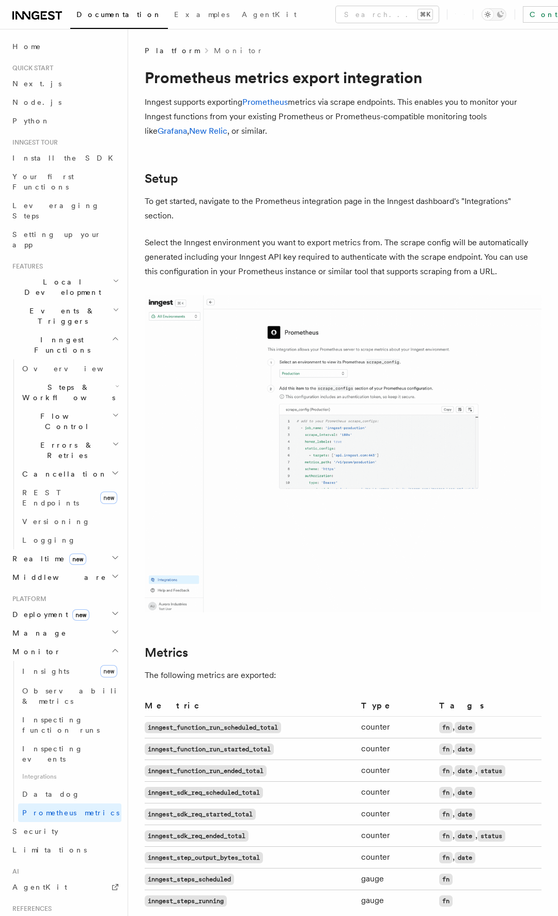
click at [317, 317] on img at bounding box center [343, 453] width 397 height 317
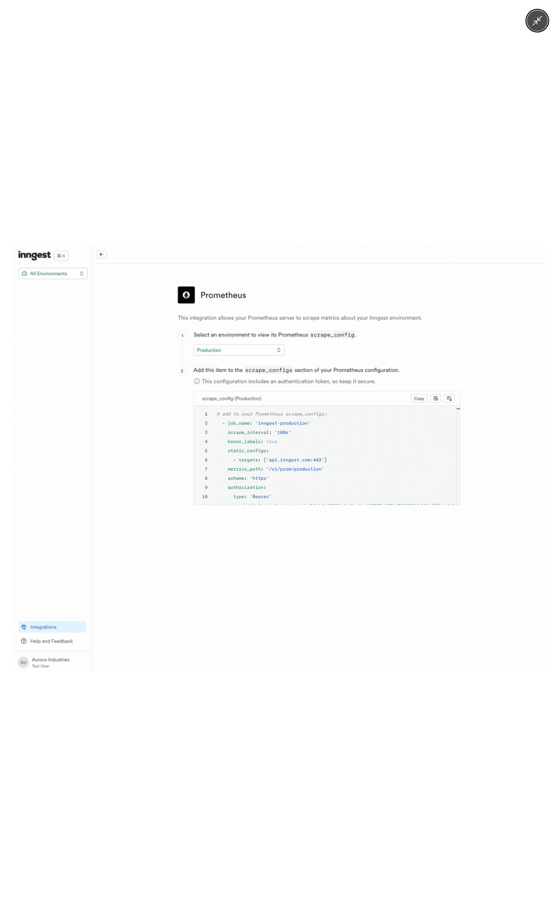
click at [323, 242] on div at bounding box center [279, 458] width 558 height 916
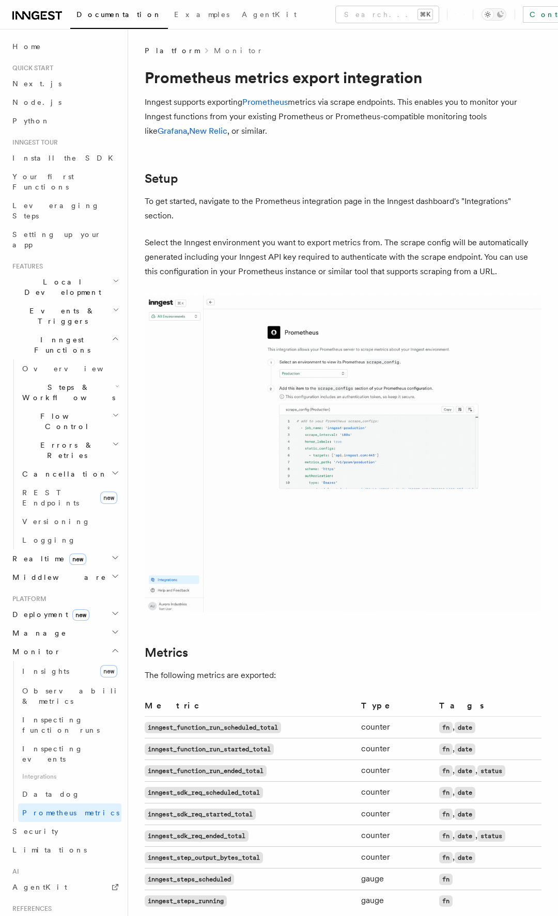
click at [46, 609] on span "Deployment new" at bounding box center [48, 614] width 81 height 10
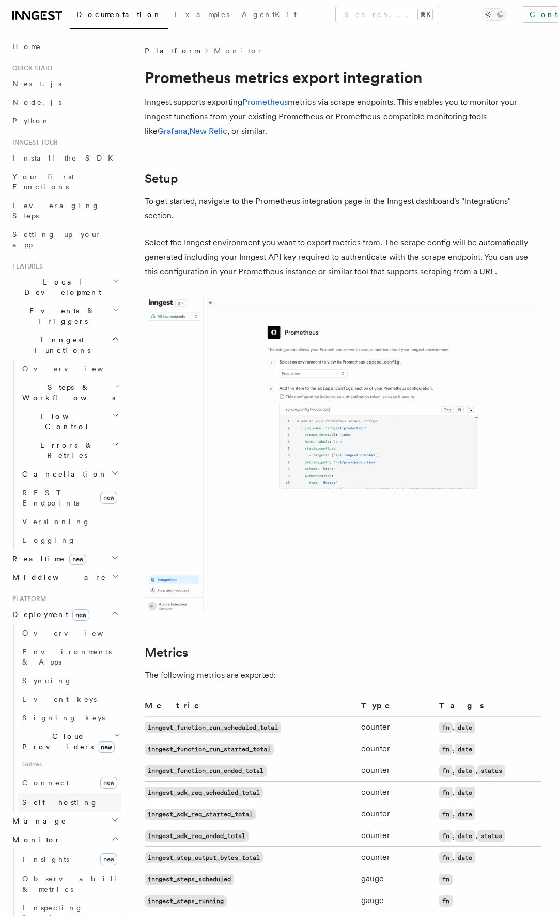
click at [42, 793] on link "Self hosting" at bounding box center [69, 802] width 103 height 19
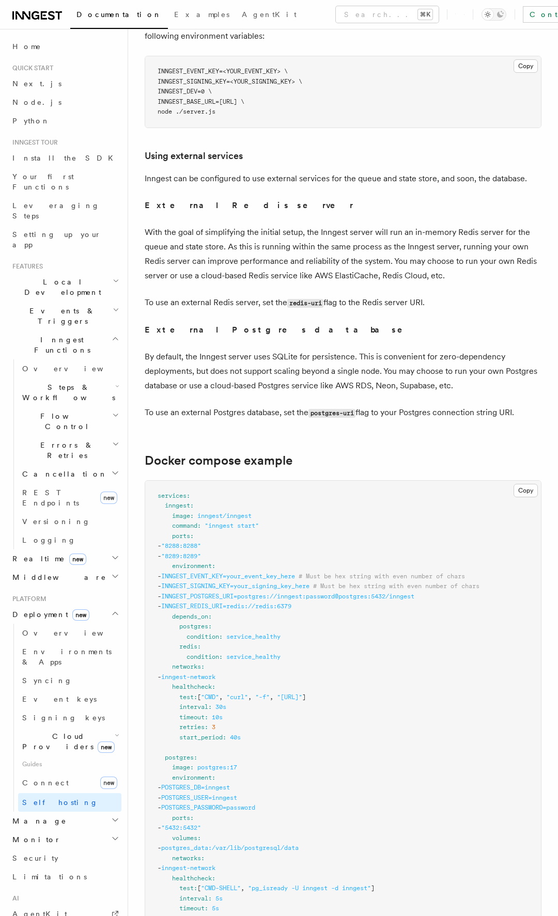
scroll to position [2426, 0]
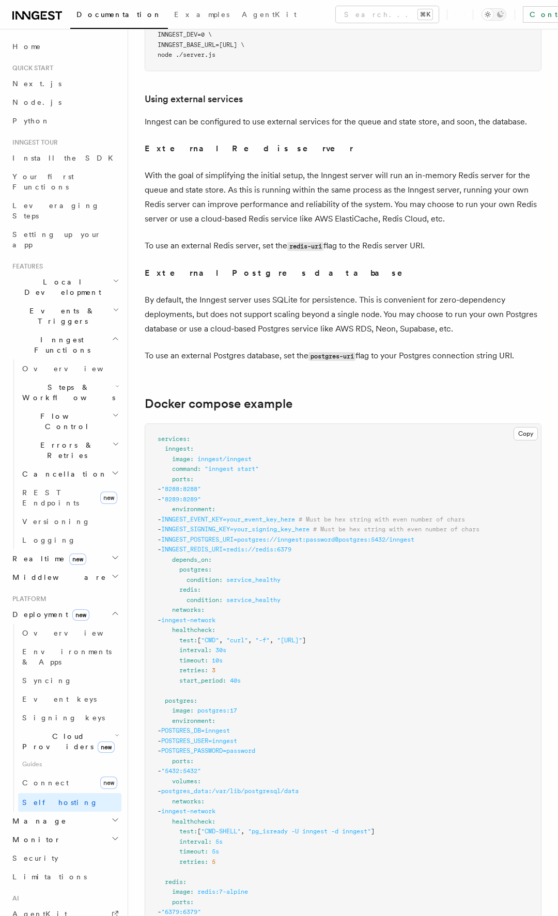
click at [240, 685] on pre "services : inngest : image : inngest/inngest command : "inngest start" ports : …" at bounding box center [343, 766] width 396 height 685
click at [237, 707] on span "postgres:17" at bounding box center [217, 710] width 40 height 7
click at [293, 699] on pre "services : inngest : image : inngest/inngest command : "inngest start" ports : …" at bounding box center [343, 766] width 396 height 685
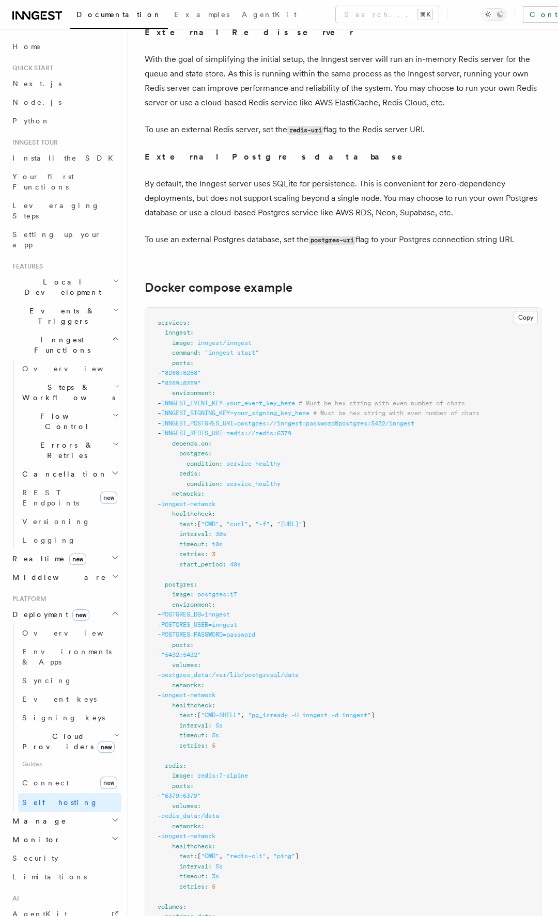
scroll to position [2614, 0]
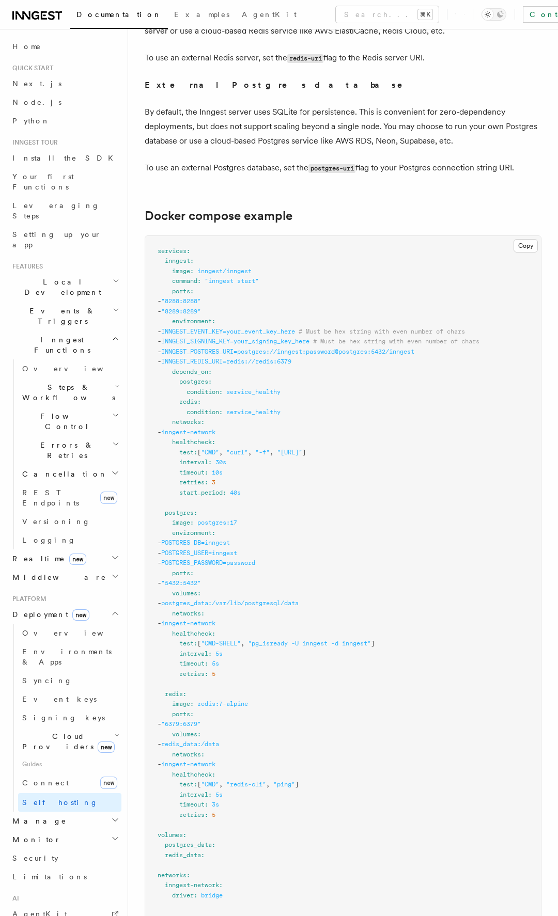
click at [376, 630] on pre "services : inngest : image : inngest/inngest command : "inngest start" ports : …" at bounding box center [343, 578] width 396 height 685
click at [312, 164] on code "postgres-uri" at bounding box center [331, 168] width 47 height 9
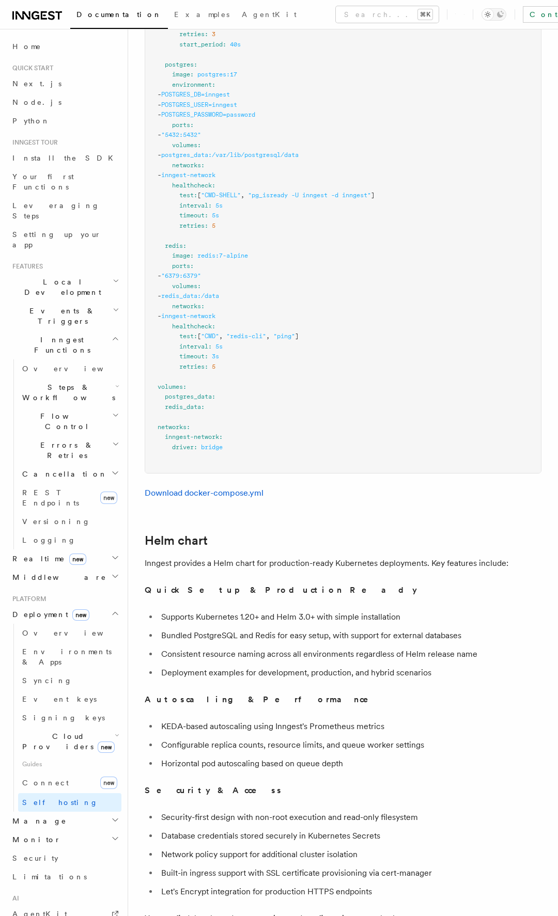
scroll to position [3149, 0]
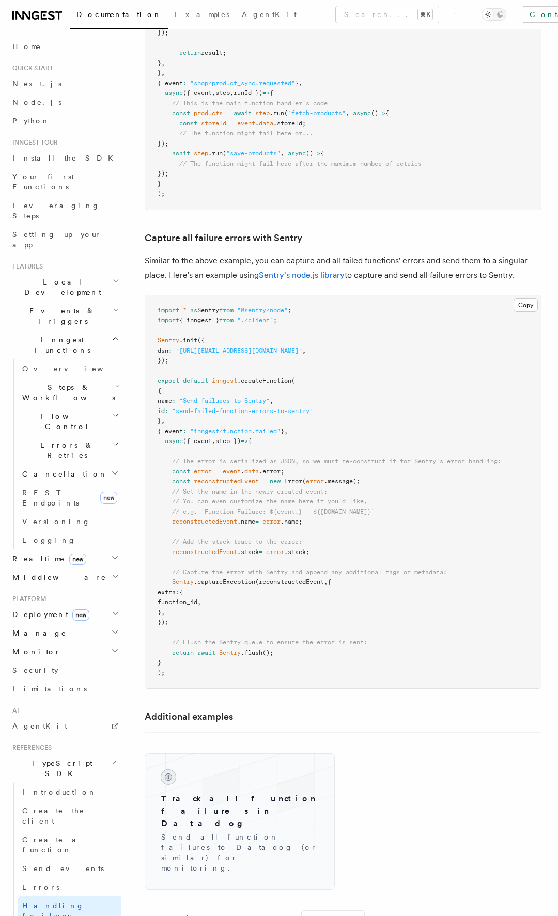
scroll to position [1611, 0]
